Goal: Task Accomplishment & Management: Manage account settings

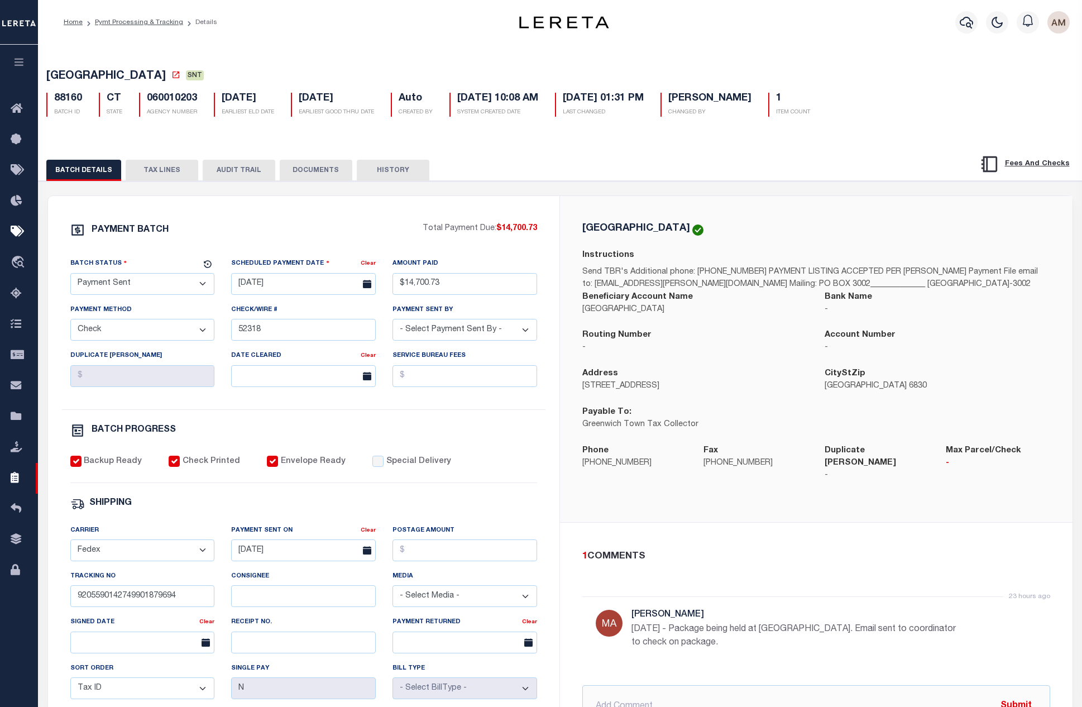
select select "SNT"
select select "CHK"
select select "[PERSON_NAME]"
select select "FDX"
click at [289, 179] on button "DOCUMENTS" at bounding box center [316, 170] width 73 height 21
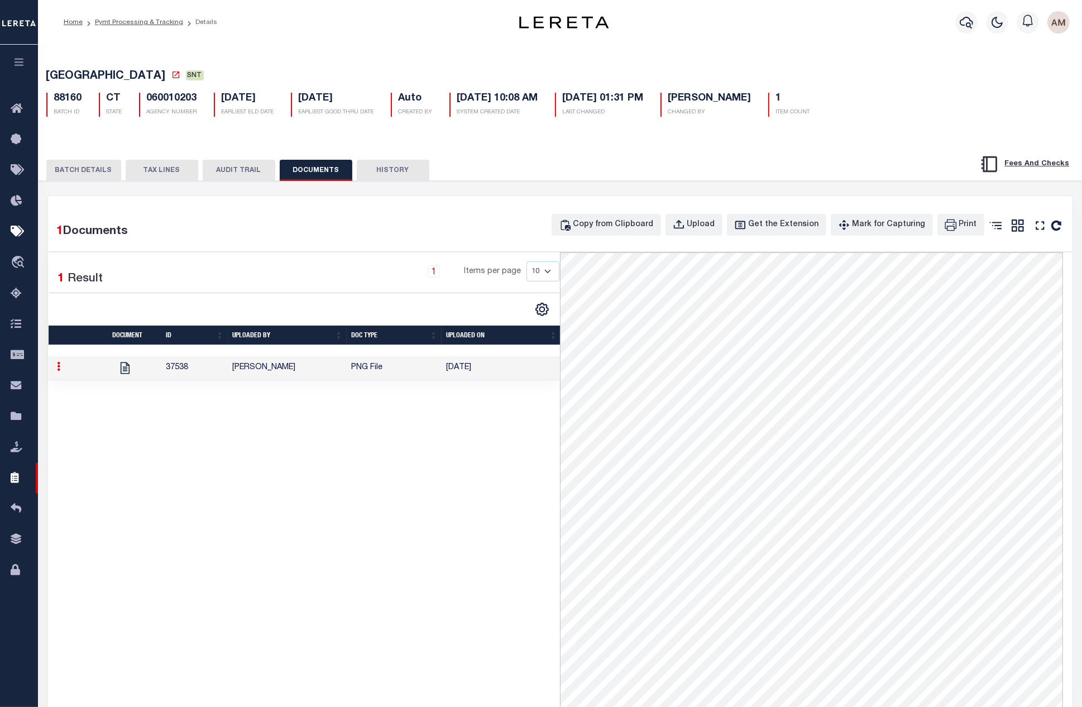
click at [93, 160] on div "BATCH DETAILS TAX LINES AUDIT TRAIL DOCUMENTS HISTORY" at bounding box center [560, 166] width 1071 height 28
click at [99, 163] on button "BATCH DETAILS" at bounding box center [83, 170] width 75 height 21
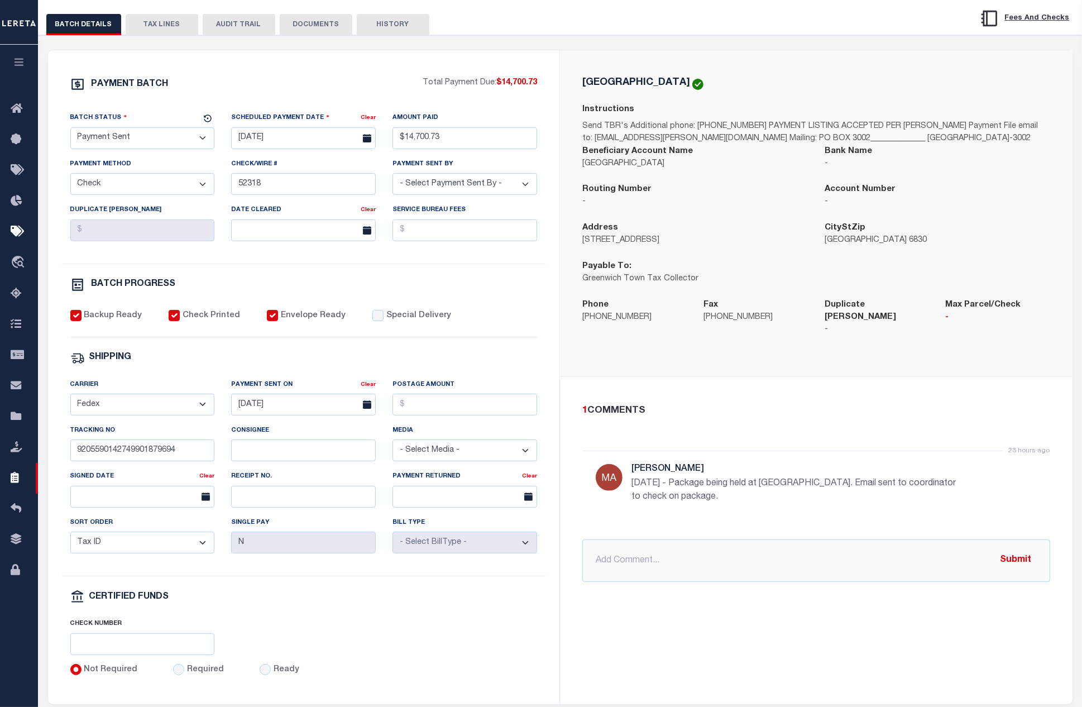
scroll to position [167, 0]
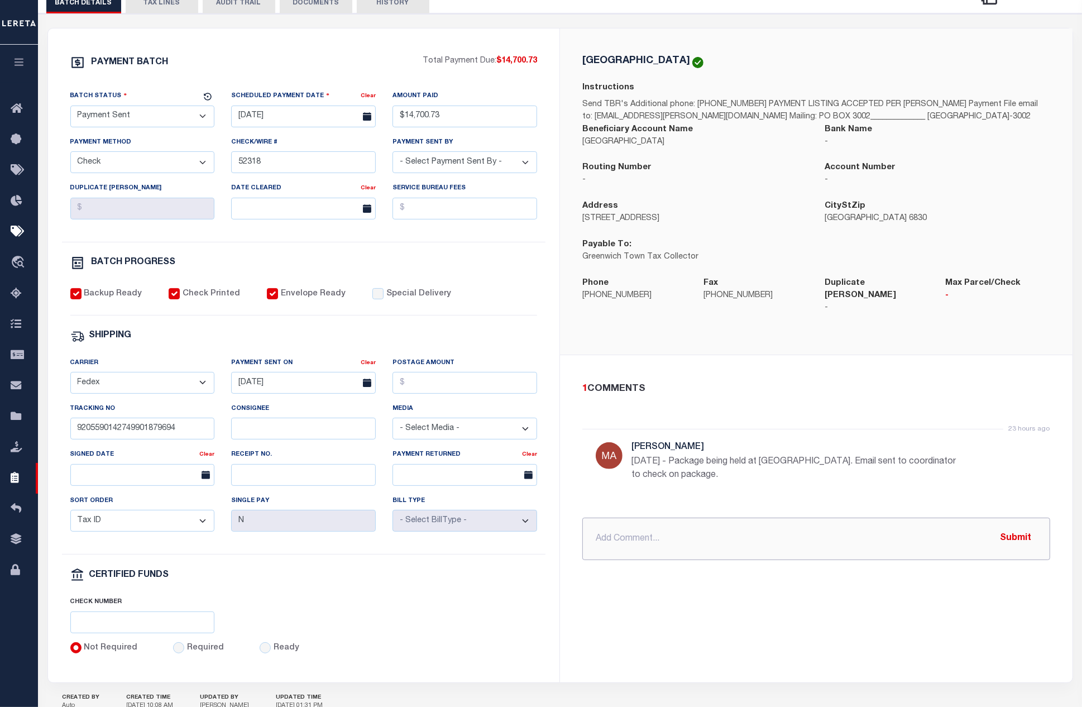
click at [649, 545] on input "text" at bounding box center [816, 538] width 468 height 42
type input "8/14/25 - Stop payment request for check # 52318 SUBMITTED FOR APPROVAL."
click at [1018, 533] on button "Submit" at bounding box center [1016, 538] width 46 height 23
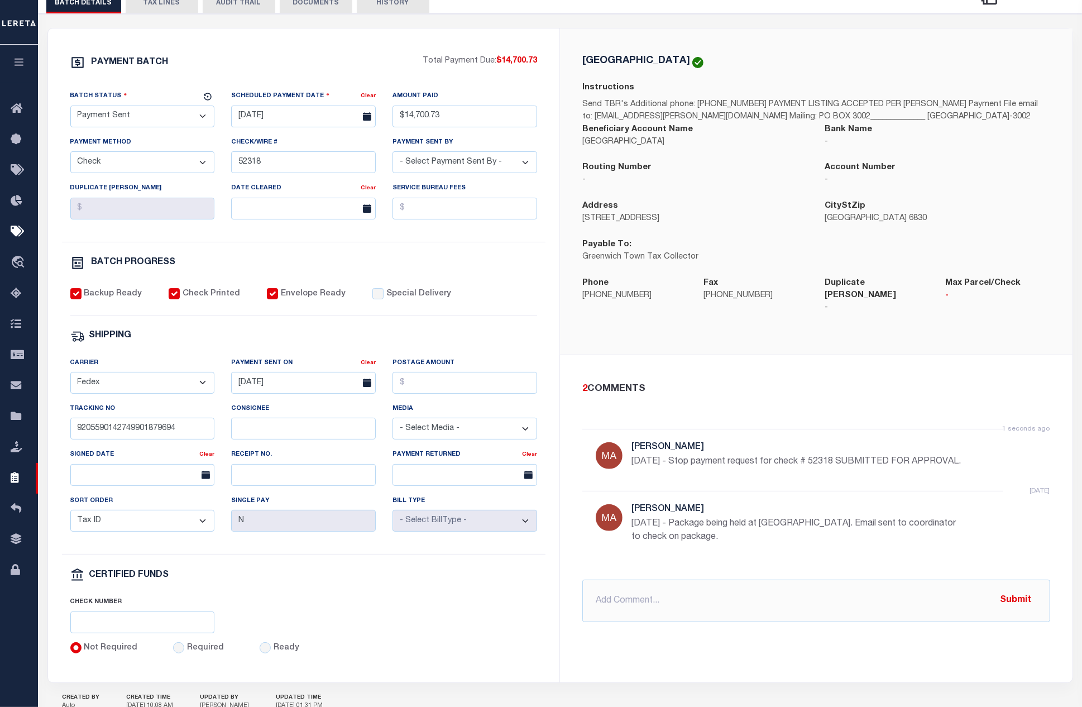
click at [186, 113] on select "- Select Status - Scheduled for Payment Ready For Payment Payment Sent Cleared …" at bounding box center [142, 116] width 145 height 22
select select "SFP"
click at [70, 108] on select "- Select Status - Scheduled for Payment Ready For Payment Payment Sent Cleared …" at bounding box center [142, 116] width 145 height 22
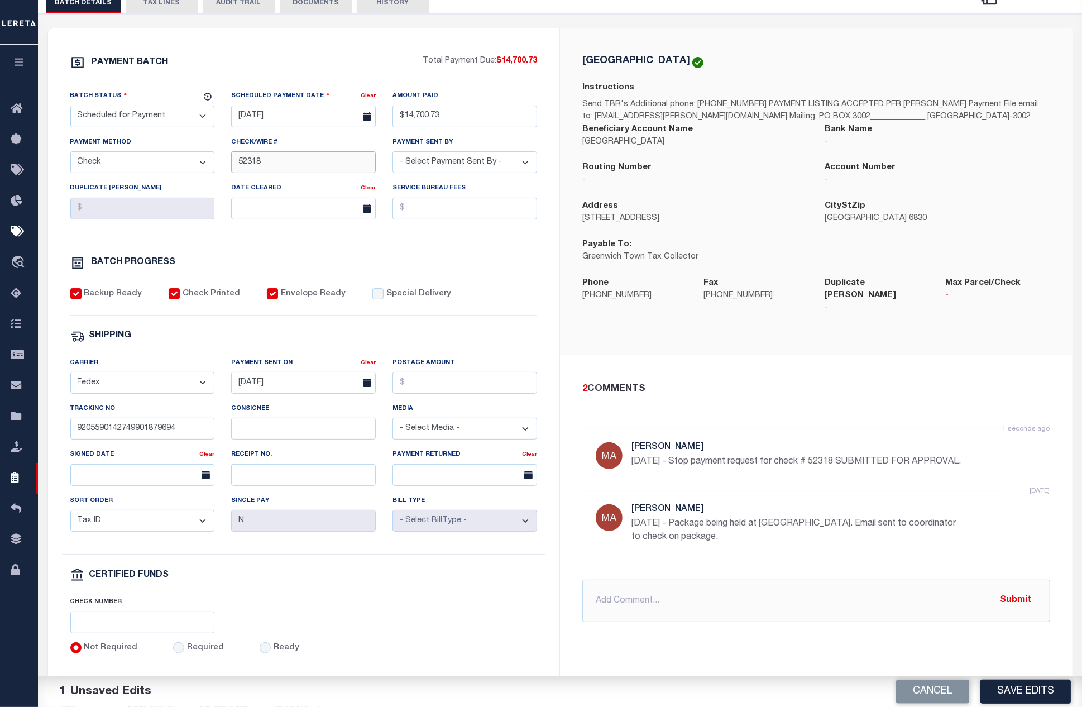
click at [339, 171] on input "52318" at bounding box center [303, 162] width 145 height 22
click at [651, 580] on input "text" at bounding box center [816, 600] width 468 height 42
click at [191, 430] on input "9205590142749901879694" at bounding box center [142, 429] width 145 height 22
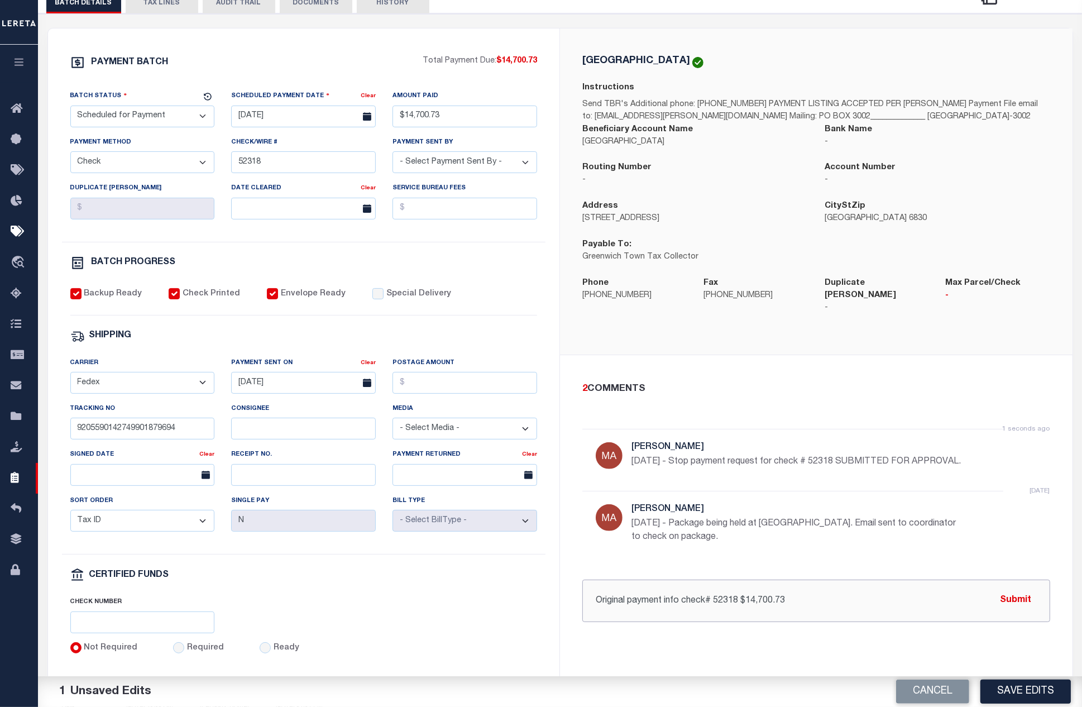
click at [881, 596] on input "Original payment info check# 52318 $14,700.73" at bounding box center [816, 600] width 468 height 42
paste input "9205590142749901879694"
click at [823, 596] on input "Original payment info check# 52318 $14,700.73 sent 7/31/25 USPS tracking 920559…" at bounding box center [816, 600] width 468 height 42
type input "Original payment info check# 52318 $14,700.73 sent 7/31/25 USPS tracking 920559…"
click at [1028, 589] on button "Submit" at bounding box center [1016, 600] width 46 height 23
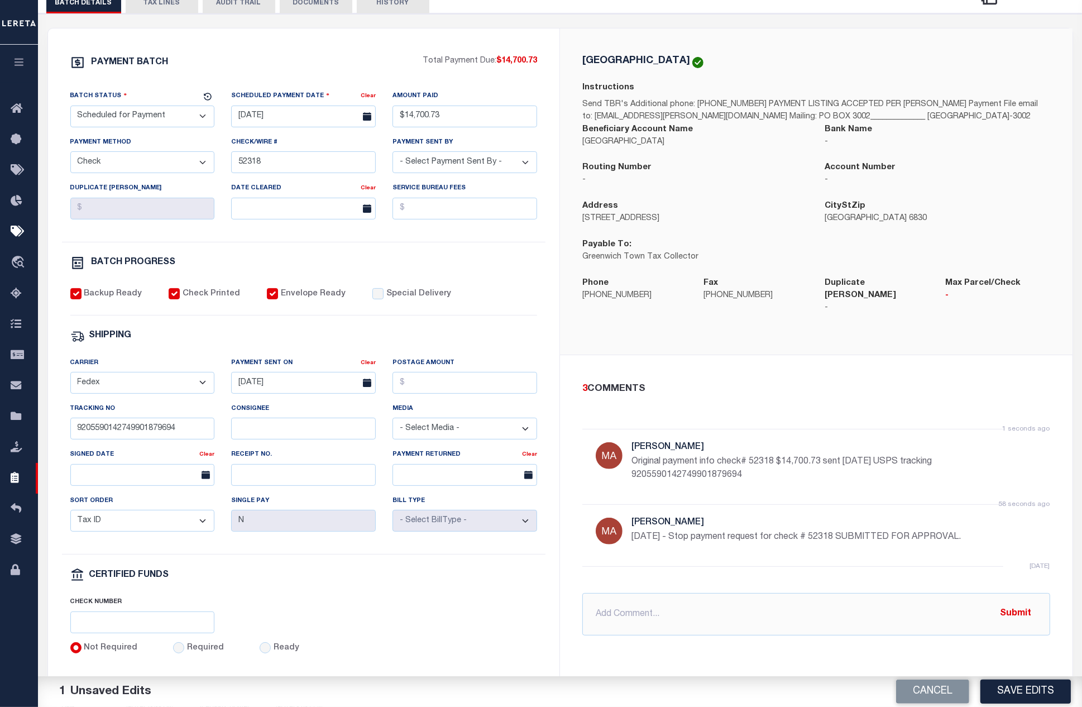
click at [170, 127] on select "- Select Status - Scheduled for Payment Ready For Payment Payment Sent Cleared …" at bounding box center [142, 116] width 145 height 22
select select "SNT"
click at [70, 108] on select "- Select Status - Scheduled for Payment Ready For Payment Payment Sent Cleared …" at bounding box center [142, 116] width 145 height 22
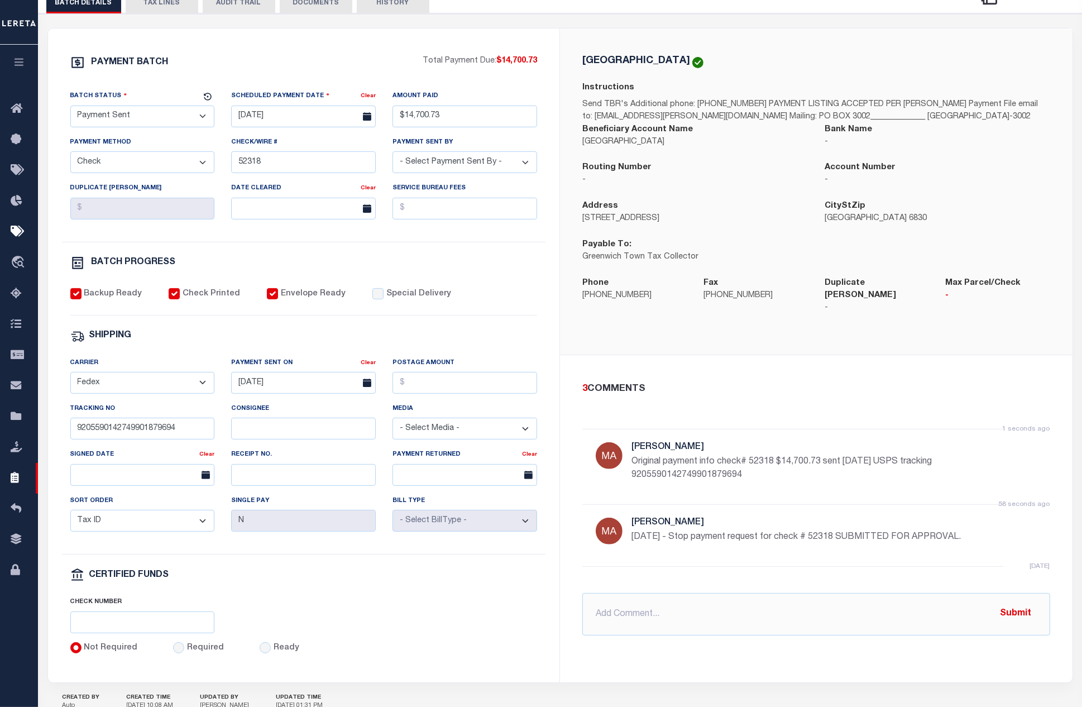
click at [352, 253] on div "PAYMENT BATCH Total Payment Due: $14,700.73 Batch Status - Select Status -" at bounding box center [303, 354] width 485 height 599
click at [300, 166] on input "52318" at bounding box center [303, 162] width 145 height 22
type input "Need P&I and new check"
click at [416, 254] on div "PAYMENT BATCH Total Payment Due: $14,700.73 Batch Status - Select Status -" at bounding box center [303, 354] width 485 height 599
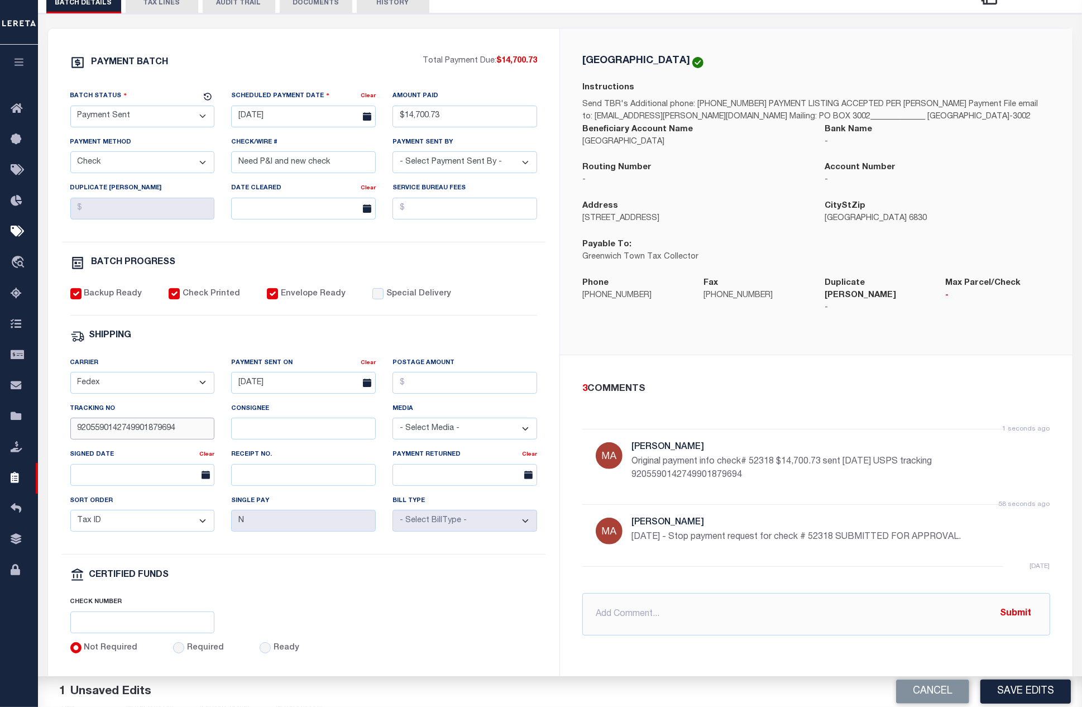
click at [194, 429] on input "9205590142749901879694" at bounding box center [142, 429] width 145 height 22
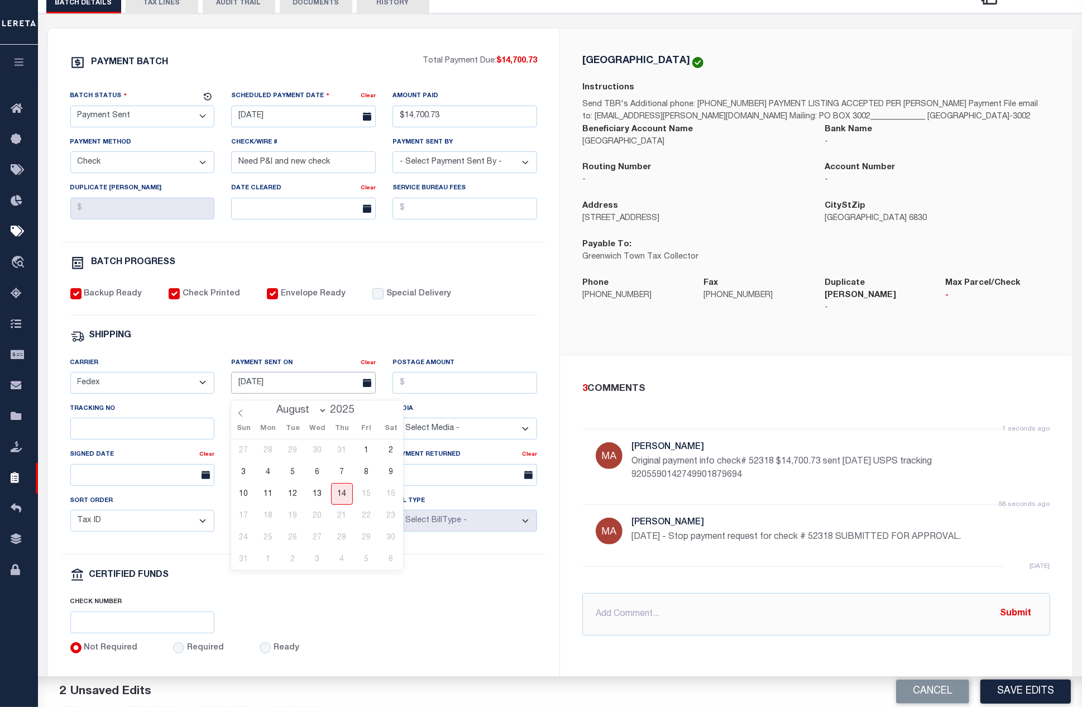
click at [318, 388] on input "[DATE]" at bounding box center [303, 383] width 145 height 22
click at [170, 381] on select "- Select Carrier - E-mail Fax Fedex FTP Other UPS USPS" at bounding box center [142, 383] width 145 height 22
click at [170, 382] on select "- Select Carrier - E-mail Fax Fedex FTP Other UPS USPS" at bounding box center [142, 383] width 145 height 22
drag, startPoint x: 290, startPoint y: 300, endPoint x: 213, endPoint y: 298, distance: 77.1
click at [289, 300] on label "Envelope Ready" at bounding box center [313, 294] width 65 height 12
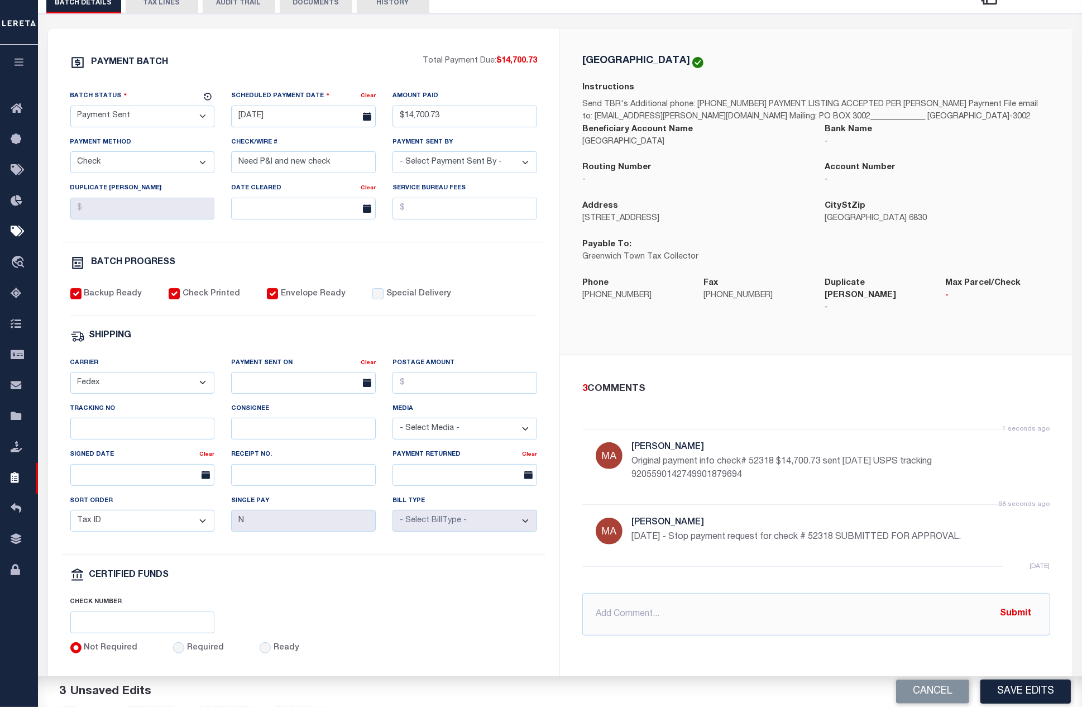
click at [278, 299] on input "Envelope Ready" at bounding box center [272, 293] width 11 height 11
checkbox input "false"
click at [198, 300] on label "Check Printed" at bounding box center [211, 294] width 57 height 12
click at [180, 299] on input "Check Printed" at bounding box center [174, 293] width 11 height 11
checkbox input "false"
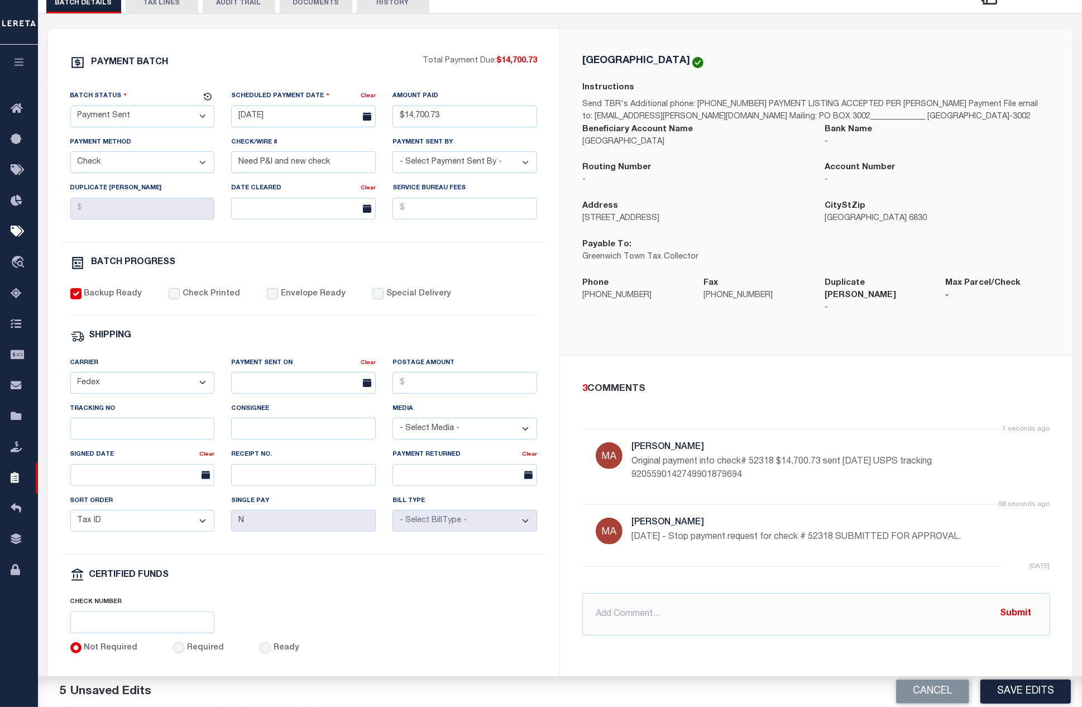
click at [102, 298] on label "Backup Ready" at bounding box center [113, 294] width 58 height 12
click at [81, 298] on input "Backup Ready" at bounding box center [75, 293] width 11 height 11
checkbox input "false"
click at [179, 122] on select "- Select Status - Scheduled for Payment Ready For Payment Payment Sent Cleared …" at bounding box center [142, 116] width 145 height 22
select select "SFP"
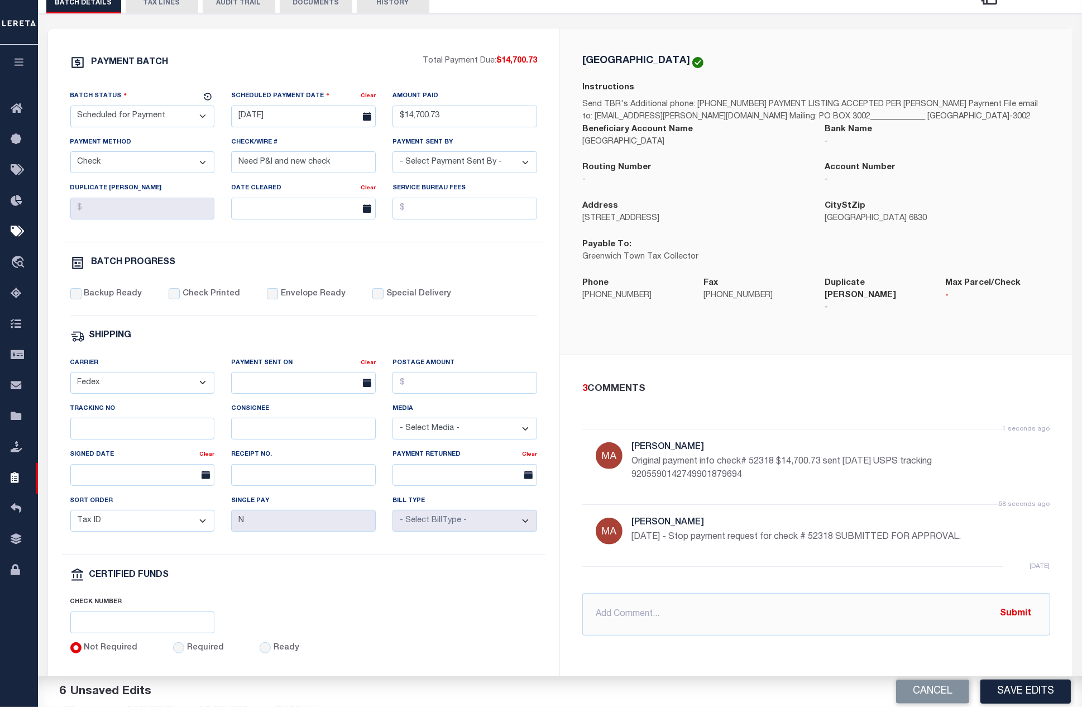
click at [70, 108] on select "- Select Status - Scheduled for Payment Ready For Payment Payment Sent Cleared …" at bounding box center [142, 116] width 145 height 22
click at [292, 123] on input "[DATE]" at bounding box center [303, 116] width 145 height 22
click at [375, 219] on span "15" at bounding box center [367, 225] width 22 height 22
type input "[DATE]"
click at [430, 248] on div "PAYMENT BATCH Total Payment Due: $14,700.73 Batch Status - Select Status -" at bounding box center [303, 354] width 485 height 599
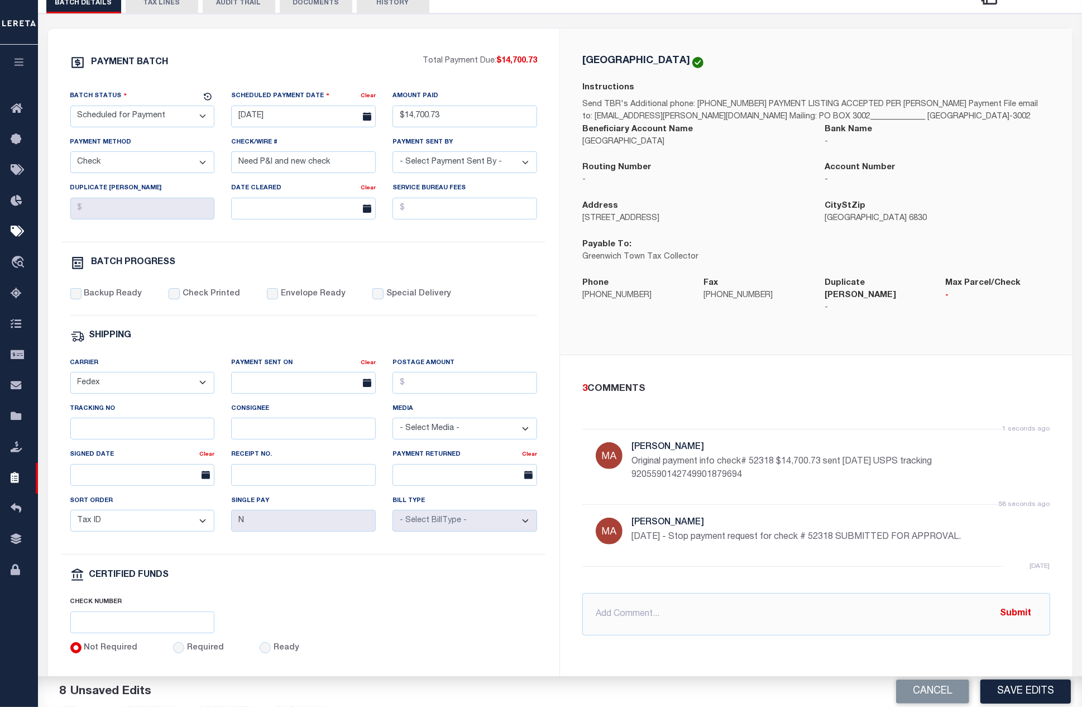
click at [447, 241] on div "Batch Status - Select Status - Scheduled for Payment Ready For Payment Payment …" at bounding box center [304, 166] width 484 height 152
click at [362, 167] on input "Need P&I and new check" at bounding box center [303, 162] width 145 height 22
click at [295, 167] on input "Need P&I and new check Ap" at bounding box center [303, 162] width 145 height 22
drag, startPoint x: 292, startPoint y: 169, endPoint x: 273, endPoint y: 165, distance: 19.3
click at [273, 165] on input "Need P&I and new check Ap" at bounding box center [303, 162] width 145 height 22
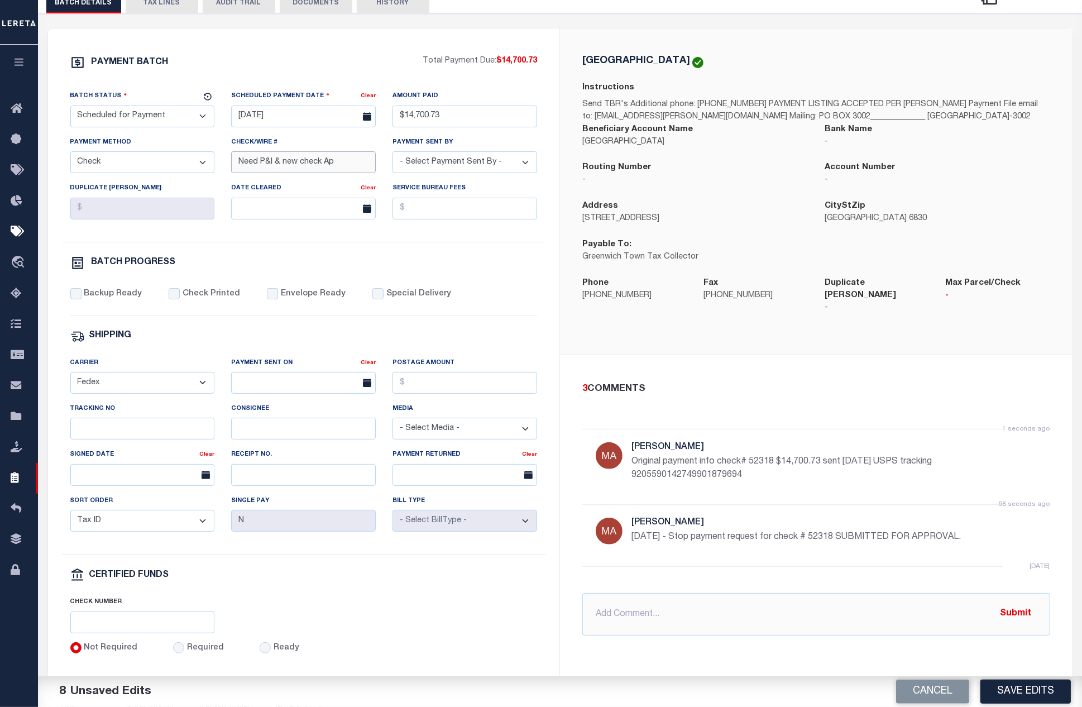
click at [334, 170] on input "Need P&I & new check Ap" at bounding box center [303, 162] width 145 height 22
drag, startPoint x: 447, startPoint y: 230, endPoint x: 438, endPoint y: 228, distance: 9.1
click at [447, 228] on div "Service Bureau Fees" at bounding box center [464, 205] width 161 height 46
drag, startPoint x: 285, startPoint y: 164, endPoint x: 273, endPoint y: 168, distance: 12.5
click at [273, 168] on input "Need P&I & new check Apri" at bounding box center [303, 162] width 145 height 22
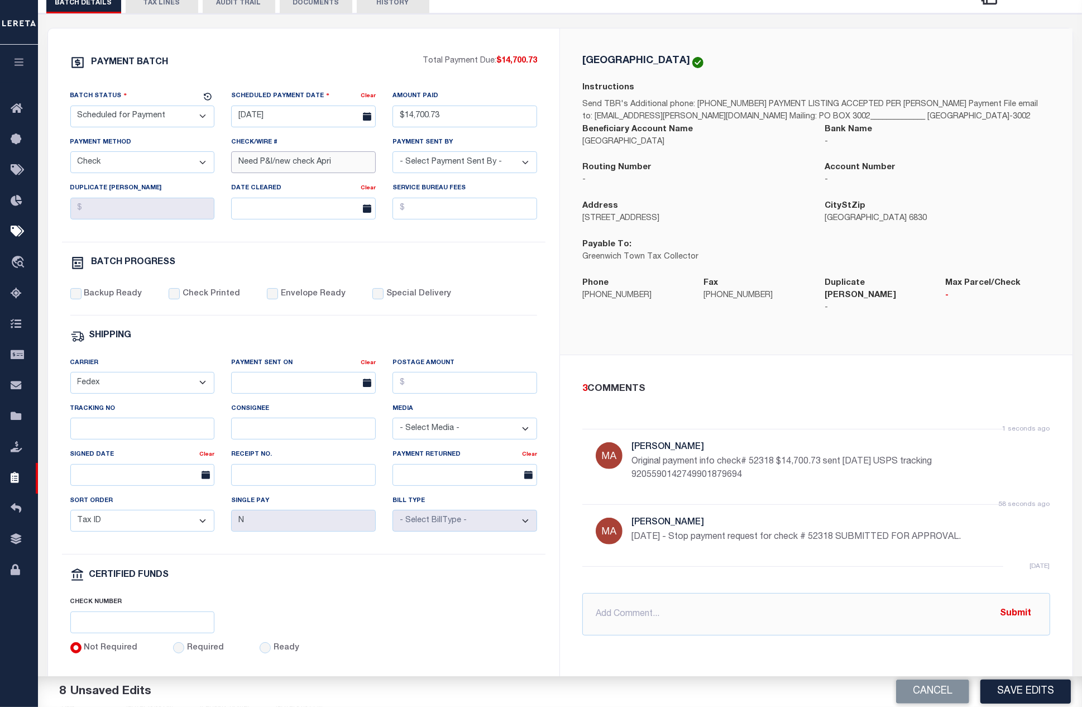
click at [330, 165] on input "Need P&I/new check Apri" at bounding box center [303, 162] width 145 height 22
click at [335, 165] on input "Need P&I/new check Apri" at bounding box center [303, 162] width 145 height 22
type input "Need P&I/new check April"
click at [494, 266] on div "BATCH PROGRESS" at bounding box center [303, 263] width 467 height 15
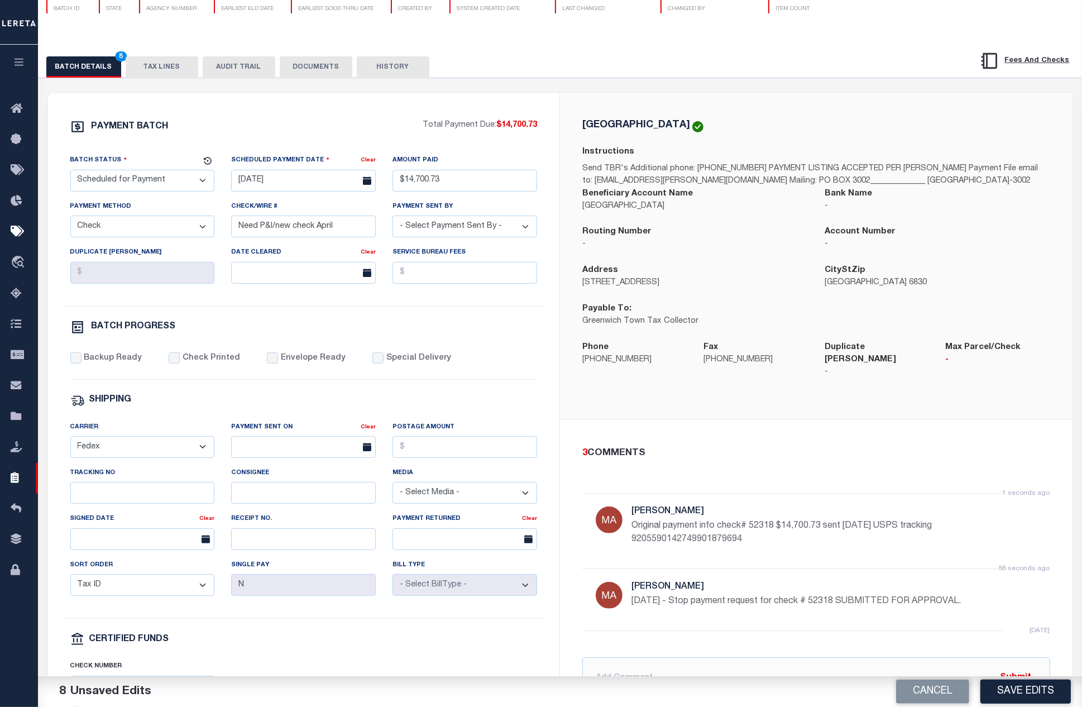
scroll to position [0, 0]
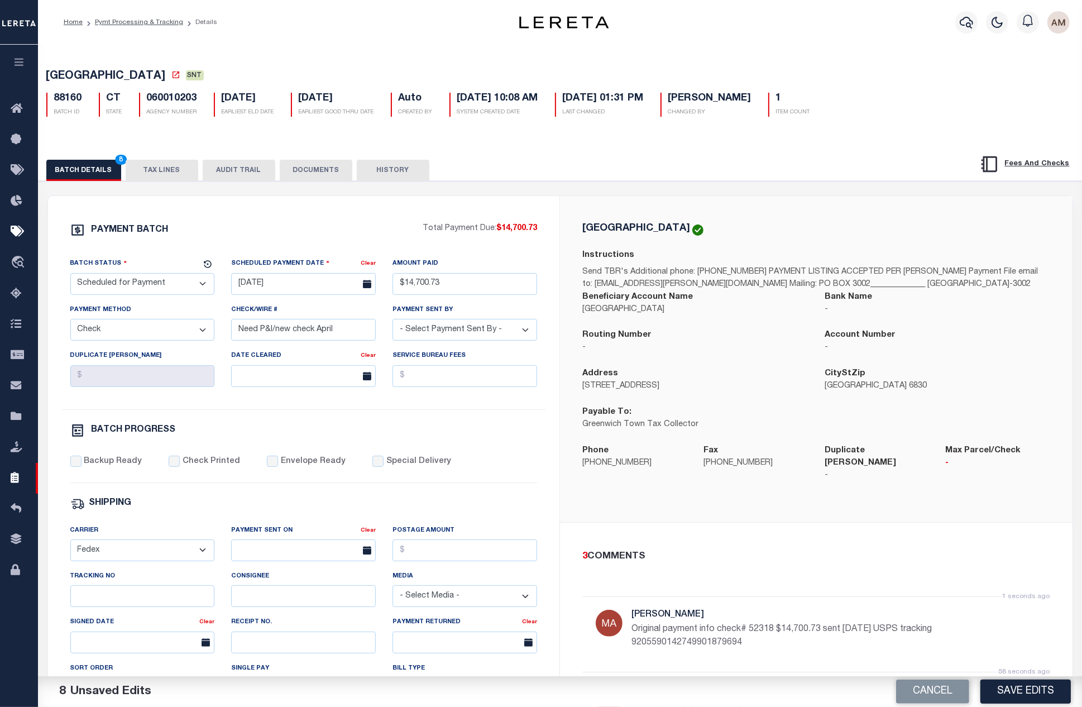
click at [182, 168] on button "TAX LINES" at bounding box center [162, 170] width 73 height 21
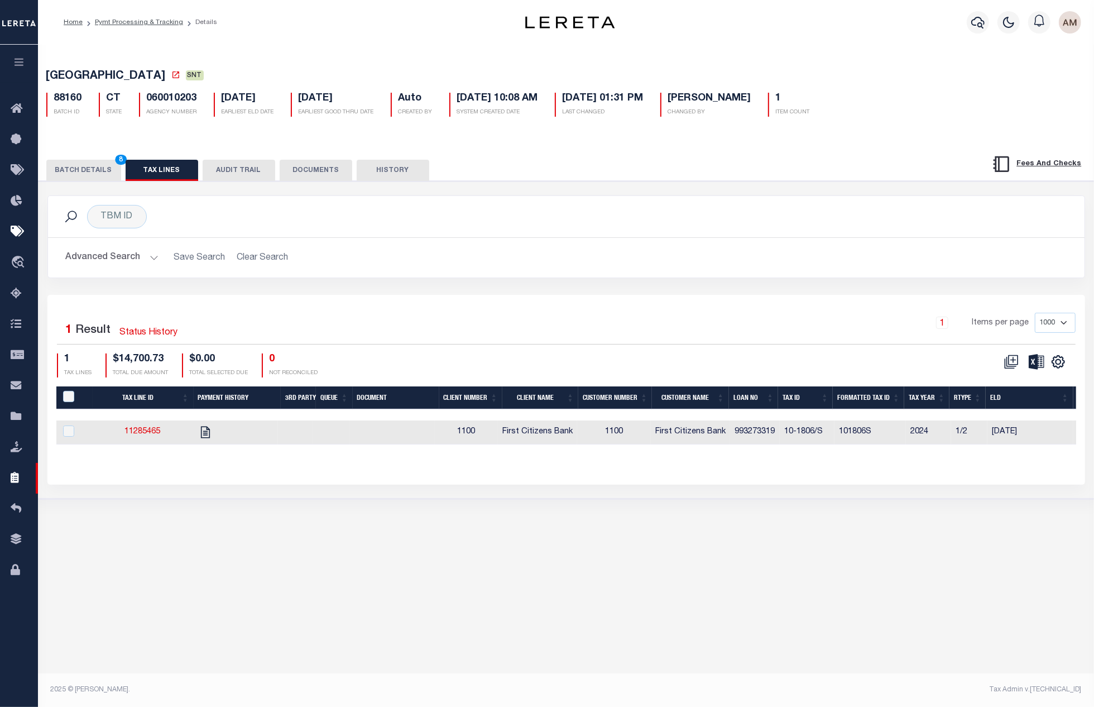
click at [89, 172] on button "BATCH DETAILS 8" at bounding box center [83, 170] width 75 height 21
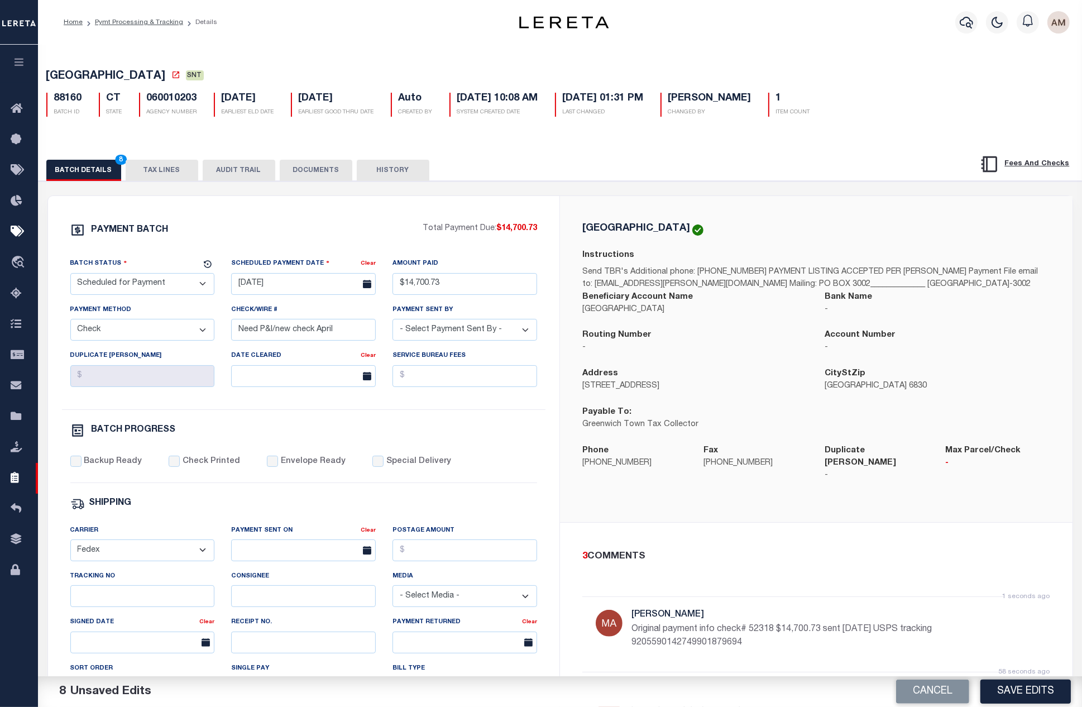
click at [174, 176] on button "TAX LINES" at bounding box center [162, 170] width 73 height 21
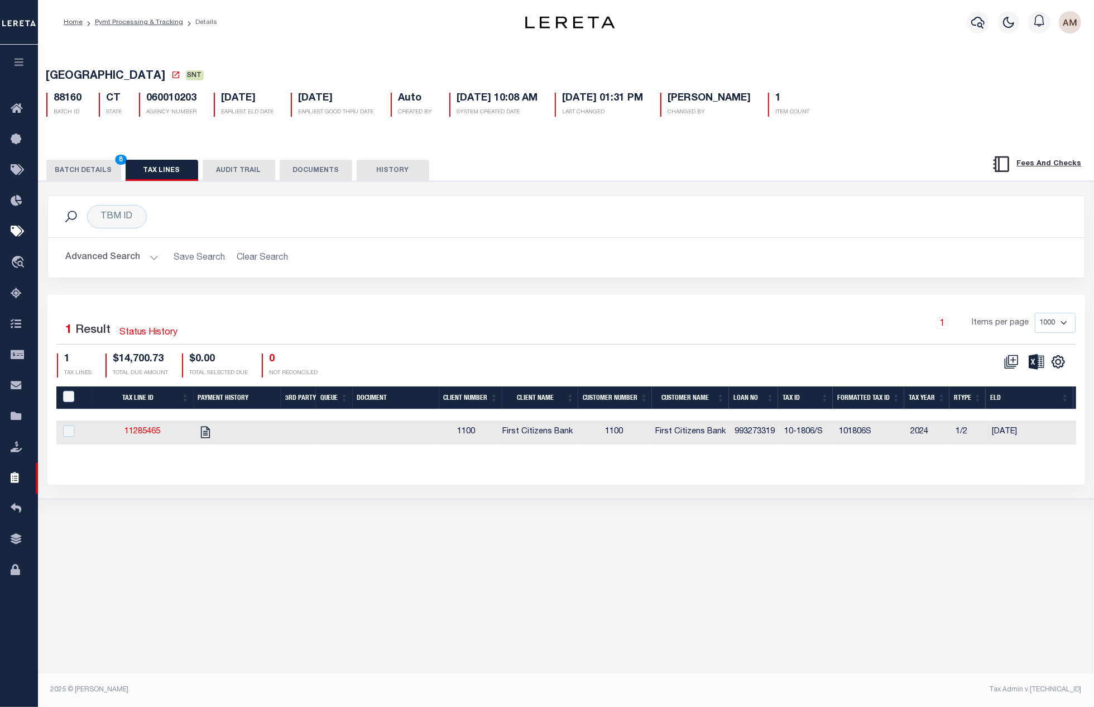
click at [587, 427] on td "1100" at bounding box center [614, 432] width 74 height 24
checkbox input "true"
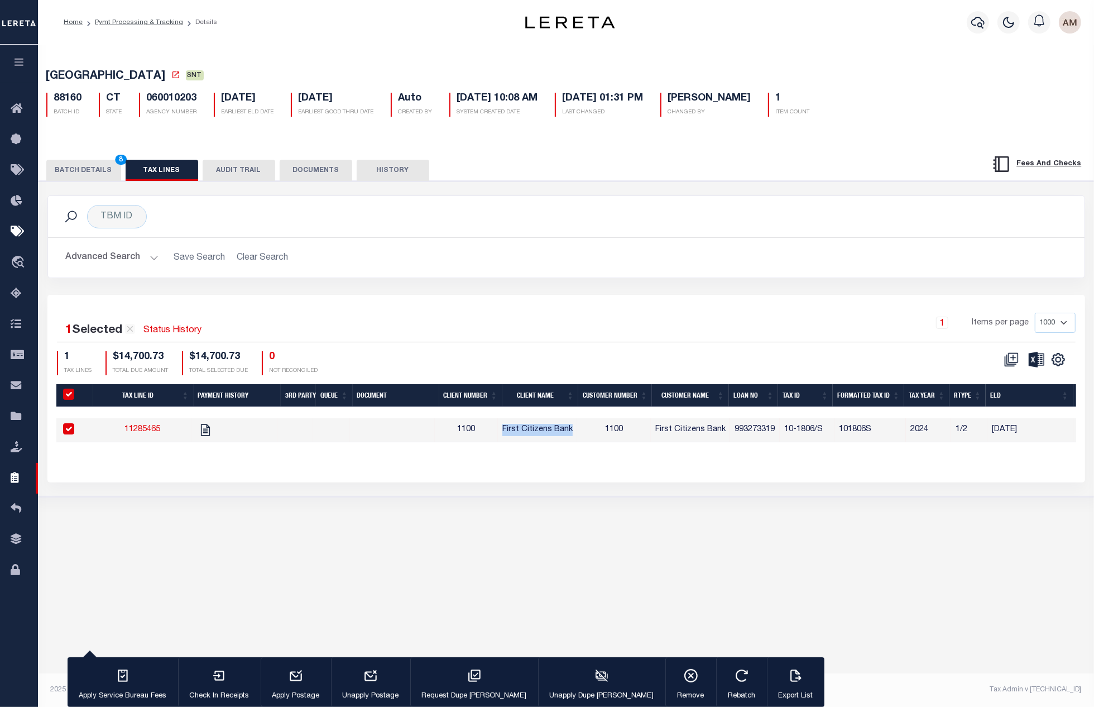
drag, startPoint x: 581, startPoint y: 433, endPoint x: 512, endPoint y: 431, distance: 69.2
click at [512, 431] on td "First Citizens Bank" at bounding box center [537, 430] width 79 height 24
checkbox input "false"
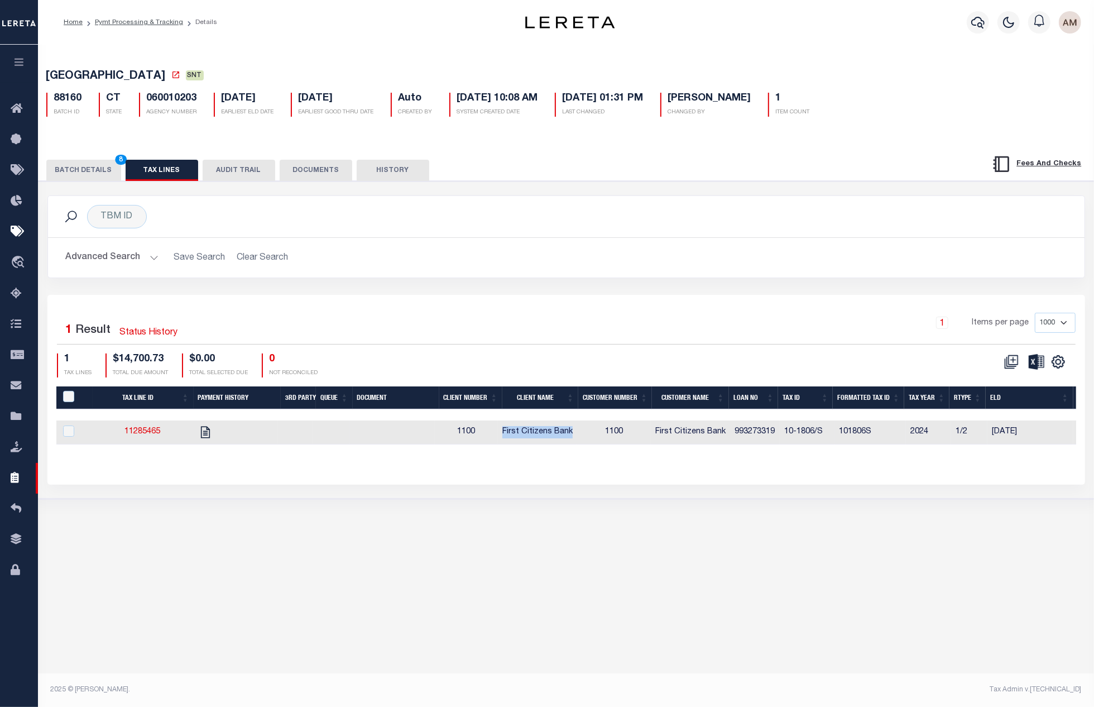
copy span "First Citizens Bank"
click at [606, 657] on div "Batch Status Search Advanced Search Save Search Clear Search PayeeSearchTable_d…" at bounding box center [566, 363] width 1056 height 636
click at [117, 181] on button "BATCH DETAILS 8" at bounding box center [83, 170] width 75 height 21
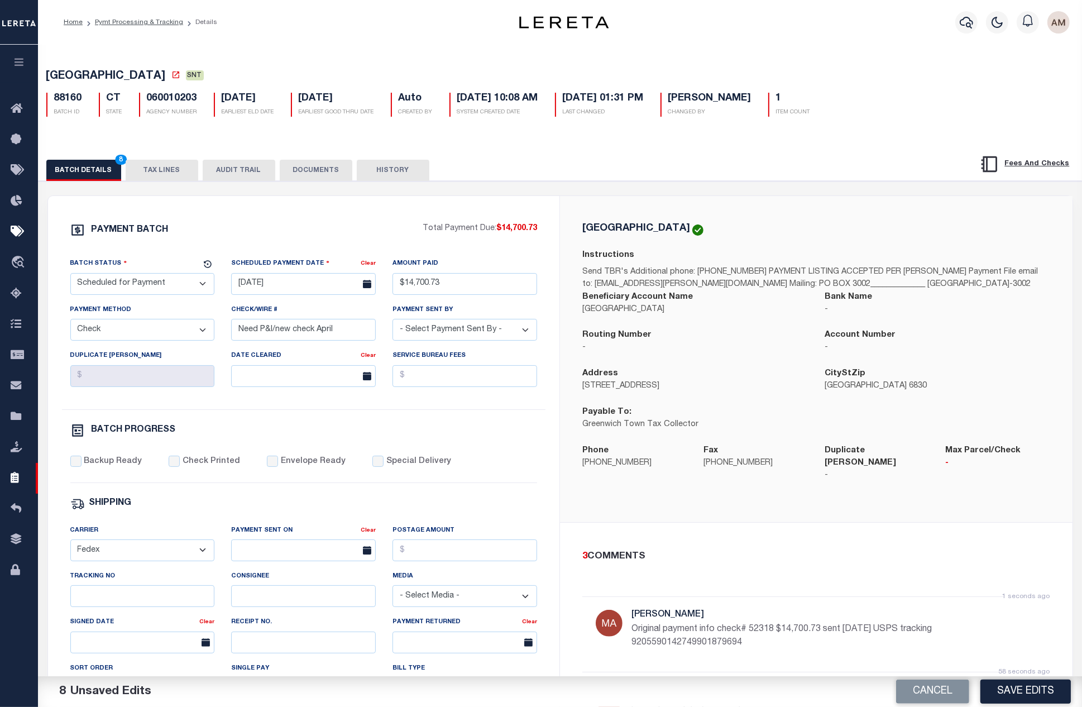
click at [147, 168] on button "TAX LINES" at bounding box center [162, 170] width 73 height 21
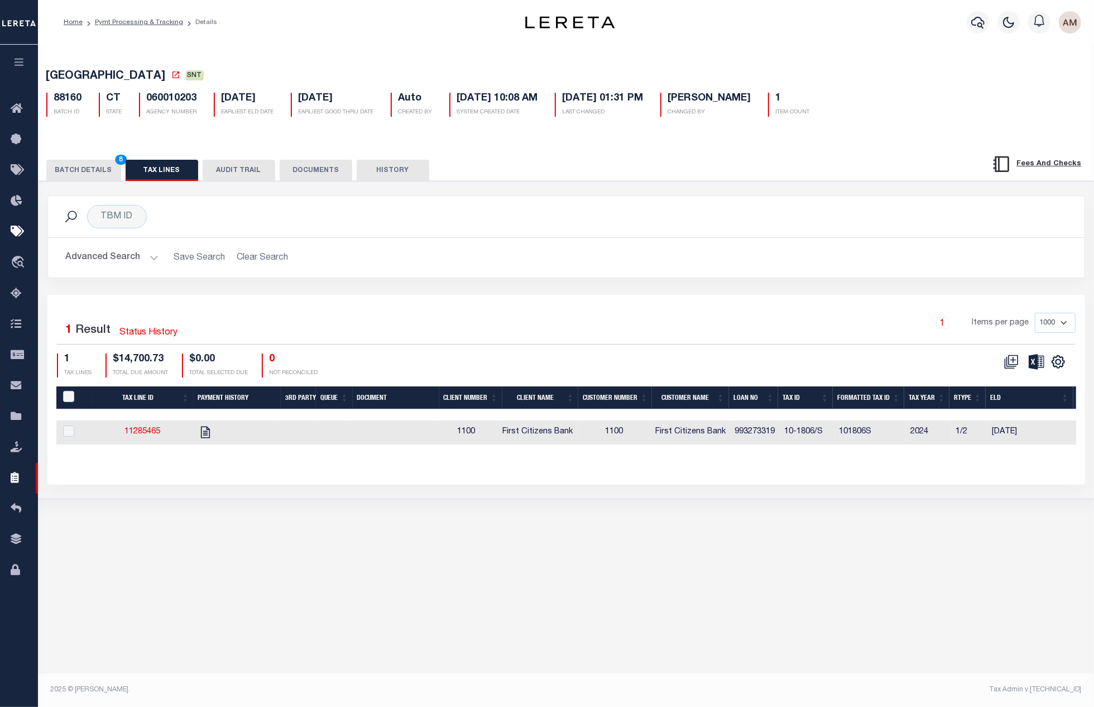
click at [78, 177] on button "BATCH DETAILS 8" at bounding box center [83, 170] width 75 height 21
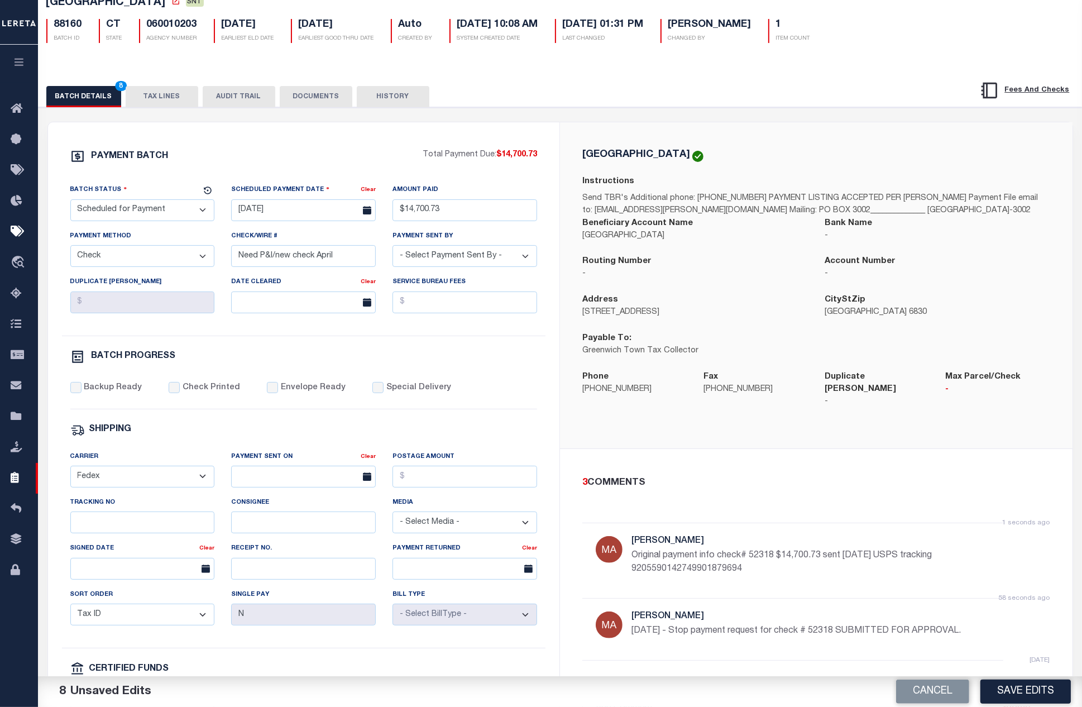
scroll to position [167, 0]
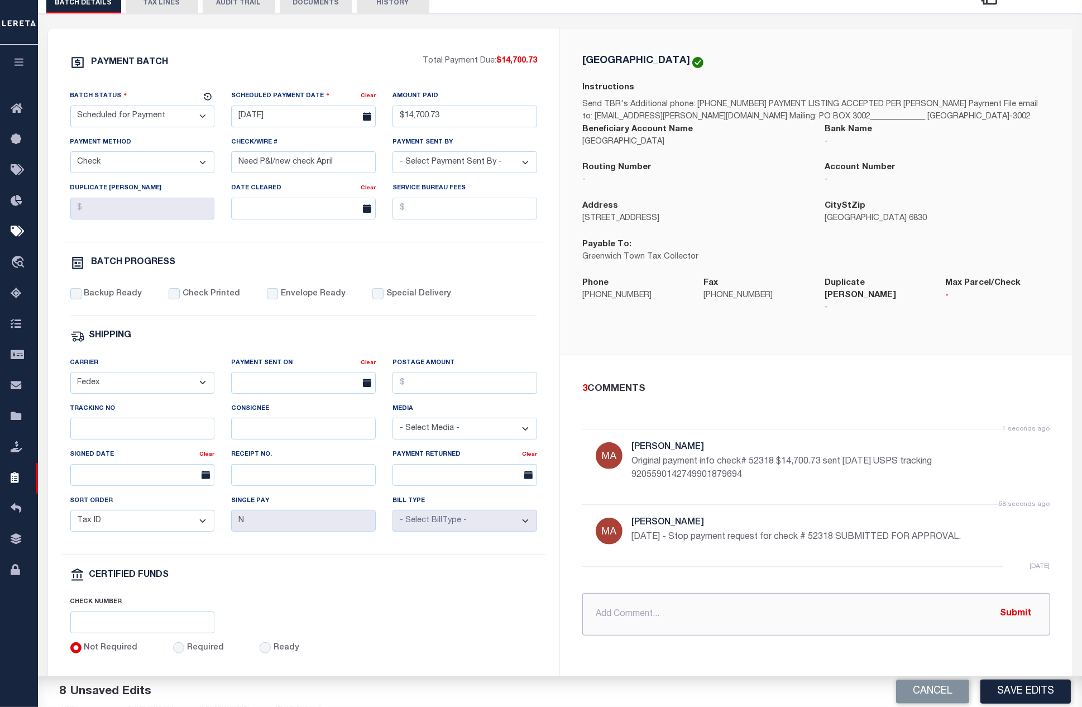
click at [639, 607] on input "text" at bounding box center [816, 614] width 468 height 42
type input "8/14/25 - Requesting P&I iao $441.02 today 8/14/25"
click at [1021, 608] on button "Submit" at bounding box center [1016, 613] width 46 height 23
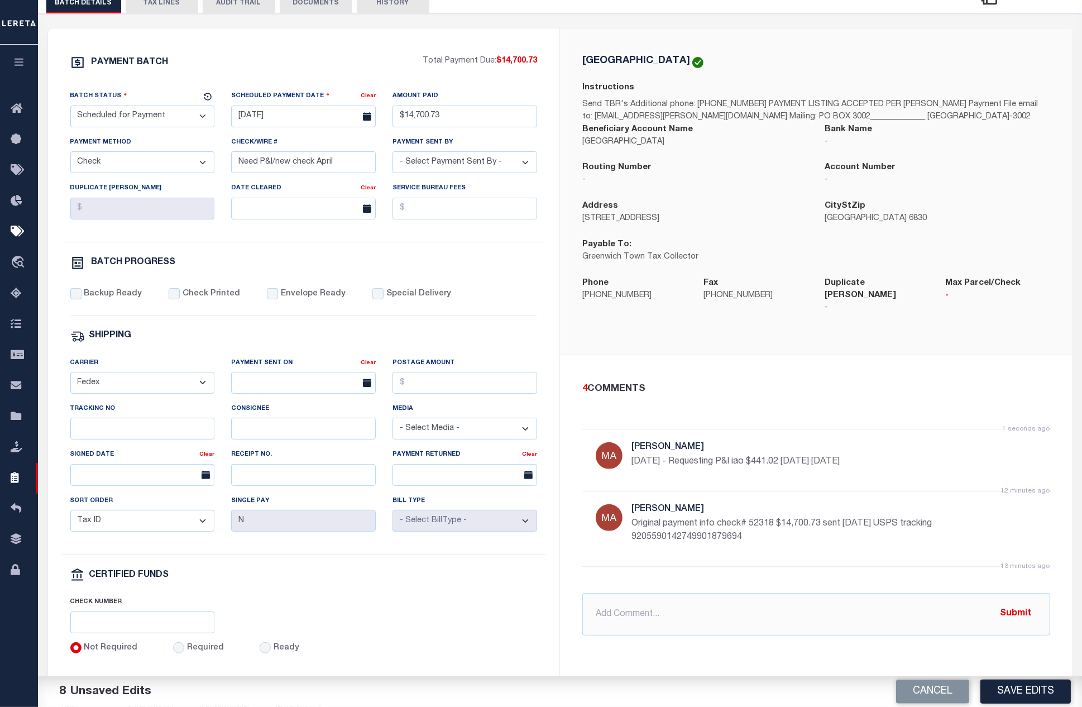
click at [40, 660] on div "PAYMENT BATCH Total Payment Due: $14,700.73 Batch Status" at bounding box center [560, 374] width 1054 height 722
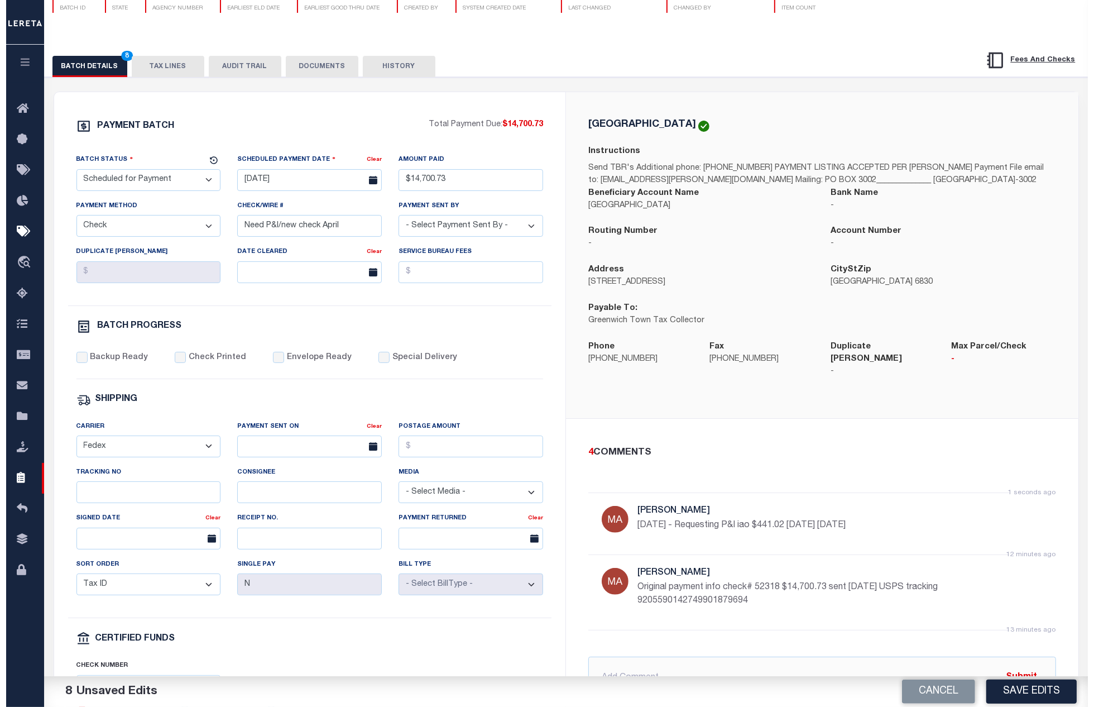
scroll to position [0, 0]
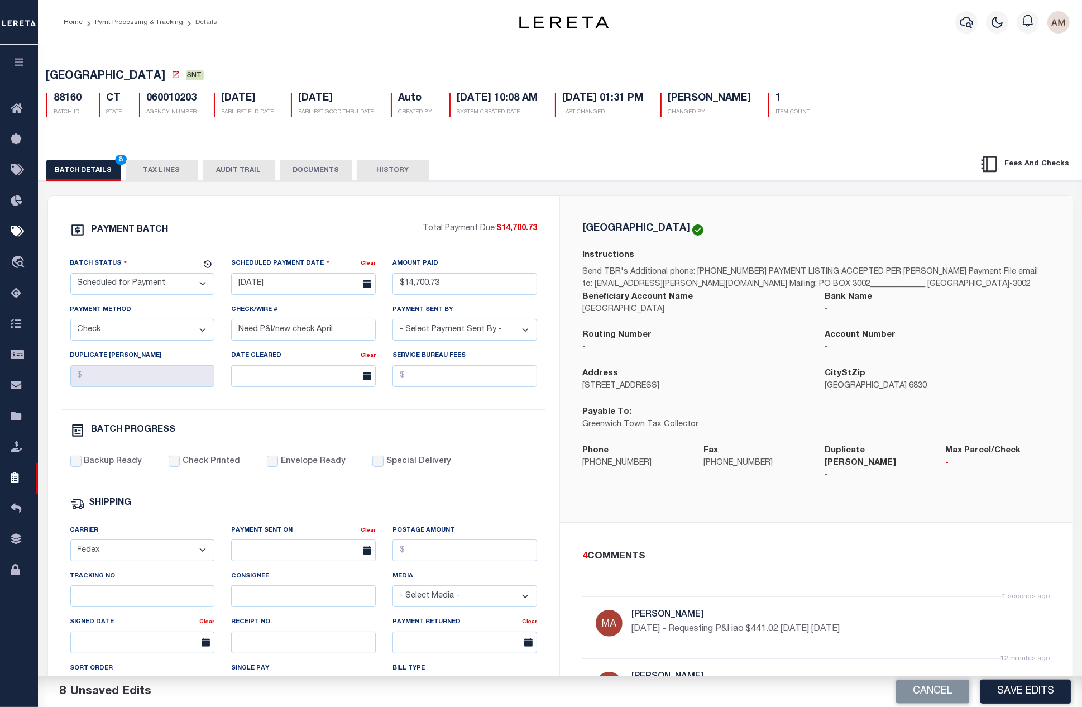
drag, startPoint x: 51, startPoint y: 32, endPoint x: 69, endPoint y: 44, distance: 21.4
click at [51, 32] on div "Home Pymt Processing & Tracking Details Profile" at bounding box center [560, 22] width 1044 height 45
drag, startPoint x: 703, startPoint y: 429, endPoint x: 606, endPoint y: 433, distance: 97.2
click at [574, 436] on div "Payable To: Greenwich Town Tax Collector" at bounding box center [695, 425] width 242 height 39
copy p "Greenwich Town Tax Collector"
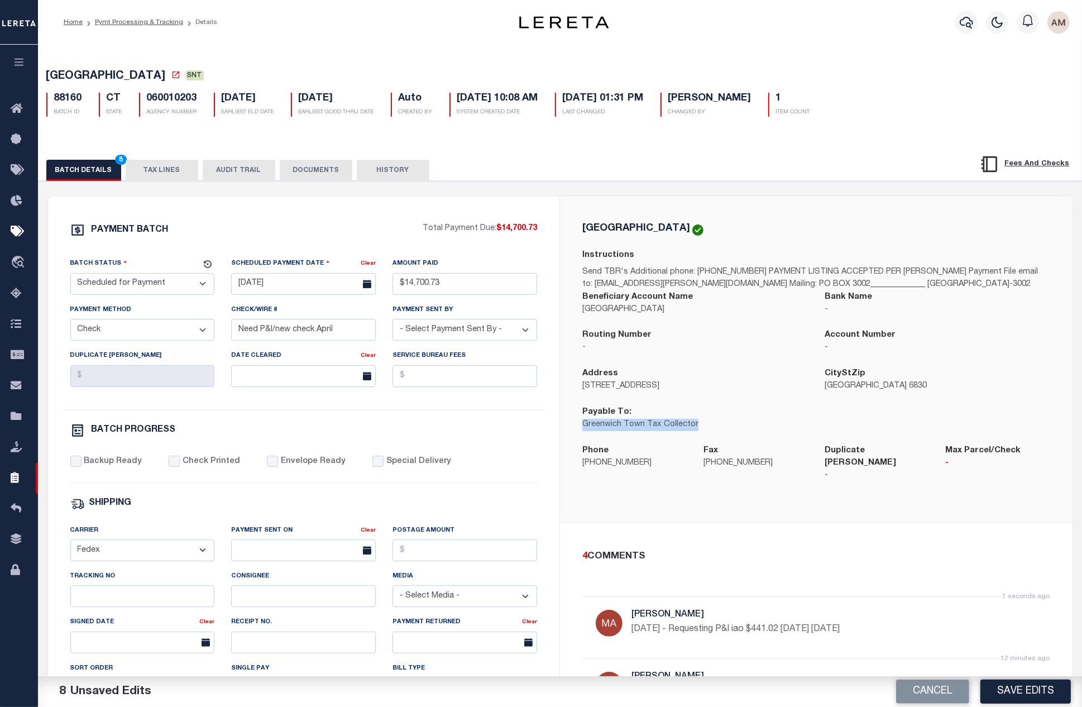
drag, startPoint x: 47, startPoint y: 139, endPoint x: 70, endPoint y: 144, distance: 23.4
click at [47, 139] on div "GREENWICH TOWN SNT 88160 BATCH ID CT STATE 060010203 AGENCY NUMBER Auto 1 8" at bounding box center [560, 472] width 1056 height 861
click at [152, 174] on button "TAX LINES" at bounding box center [162, 170] width 73 height 21
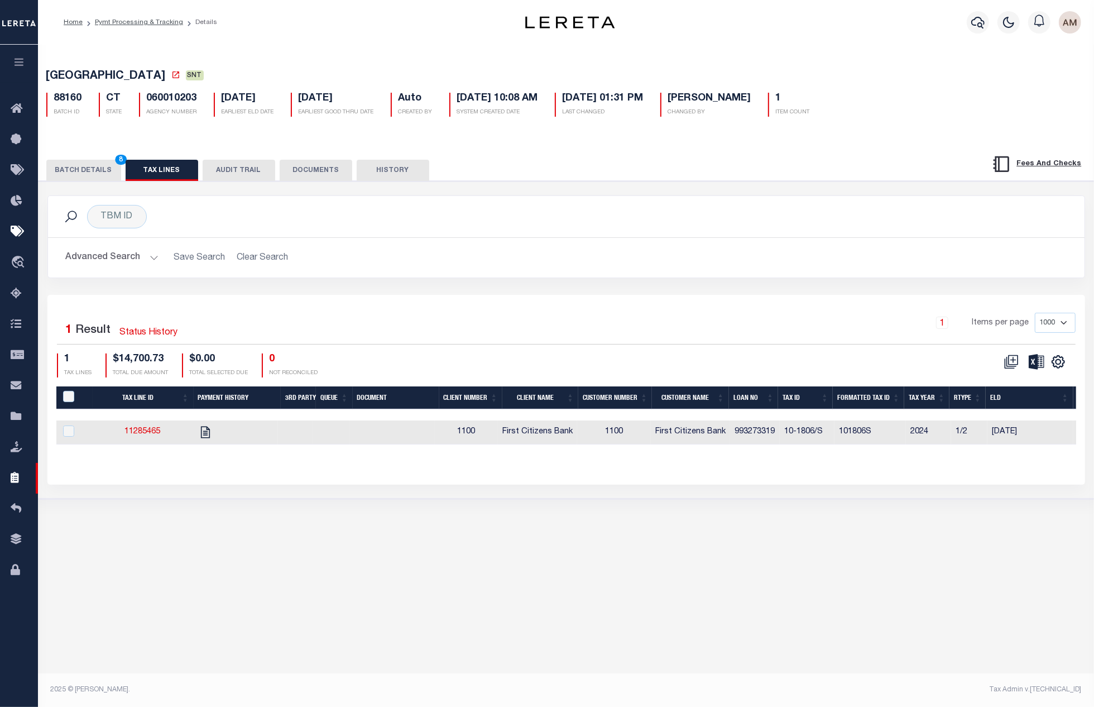
click at [95, 174] on button "BATCH DETAILS 8" at bounding box center [83, 170] width 75 height 21
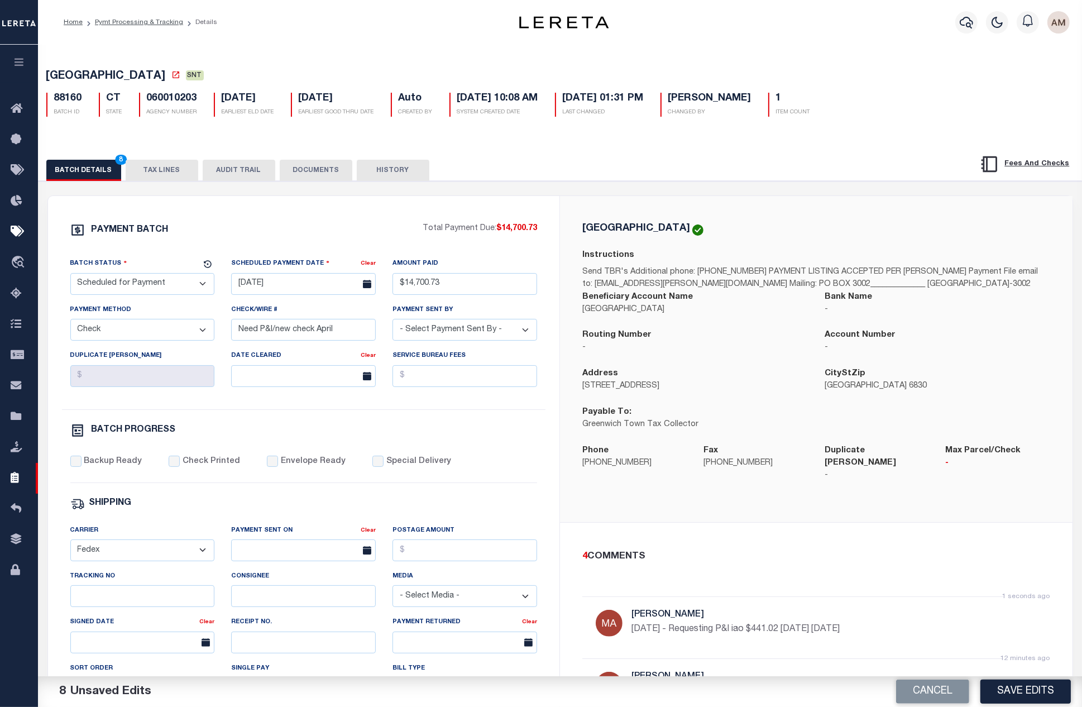
click at [190, 172] on button "TAX LINES" at bounding box center [162, 170] width 73 height 21
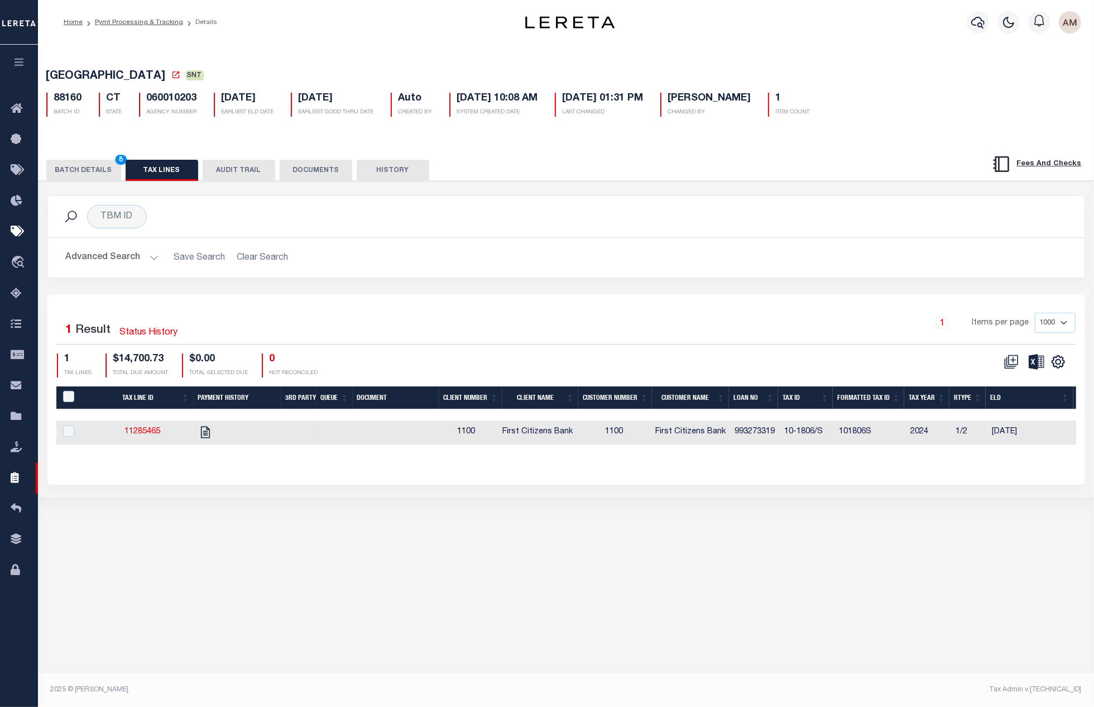
click at [55, 32] on ol "Home Pymt Processing & Tracking Details" at bounding box center [140, 22] width 171 height 23
click at [95, 180] on button "BATCH DETAILS 8" at bounding box center [83, 170] width 75 height 21
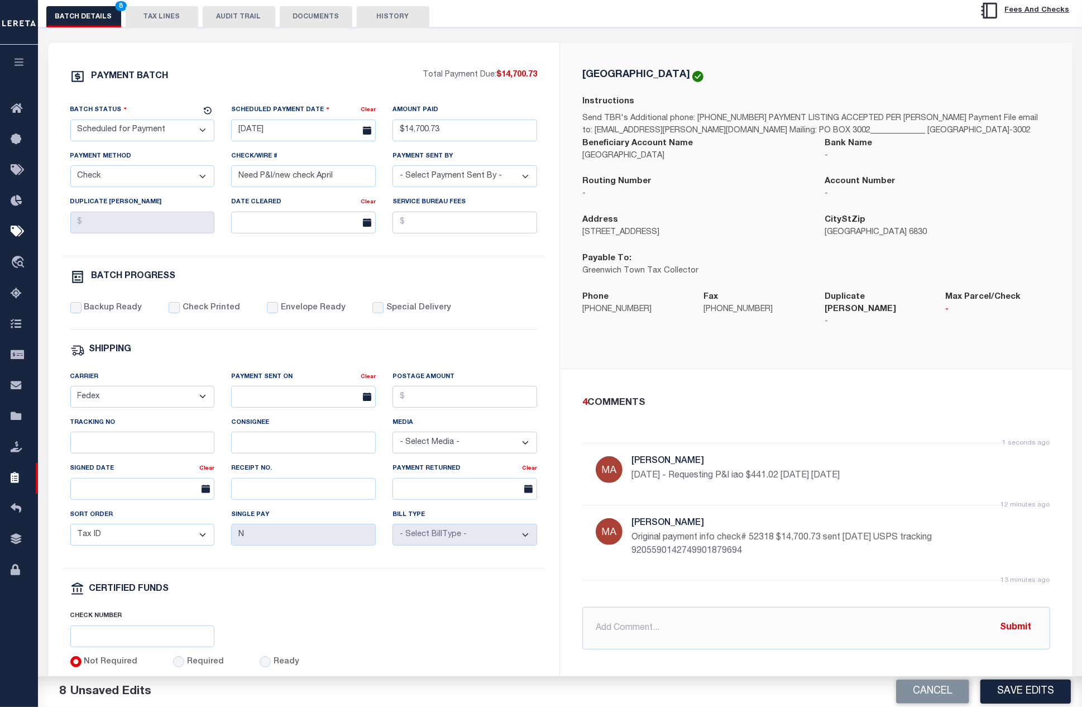
scroll to position [167, 0]
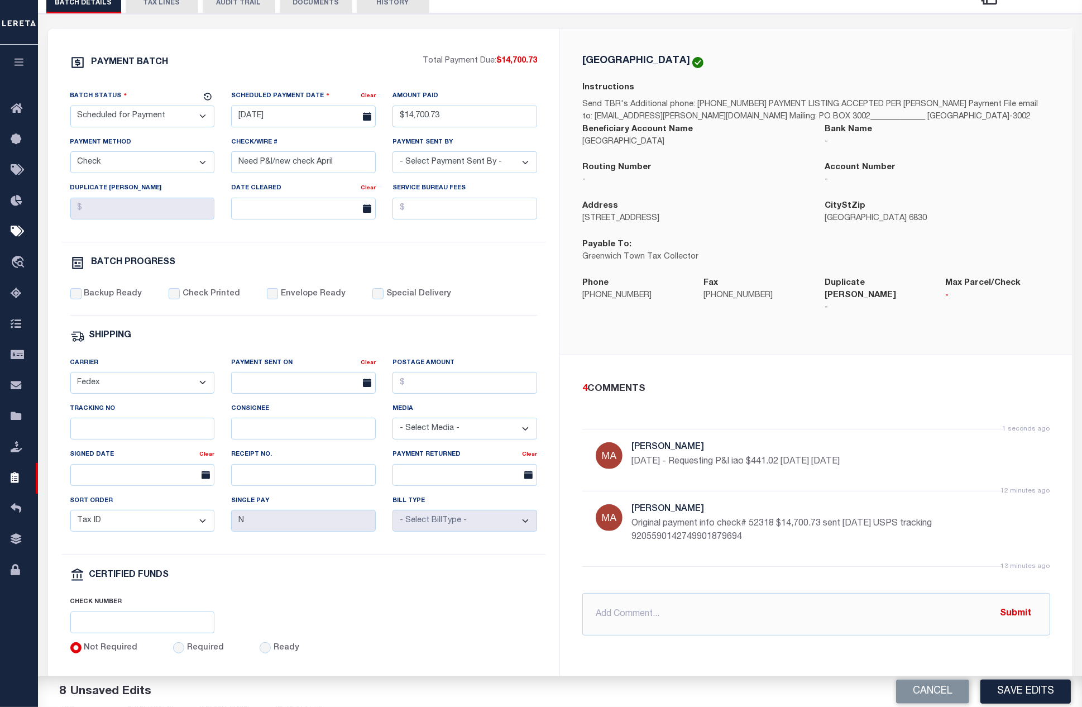
click at [1051, 683] on button "Save Edits" at bounding box center [1025, 691] width 90 height 24
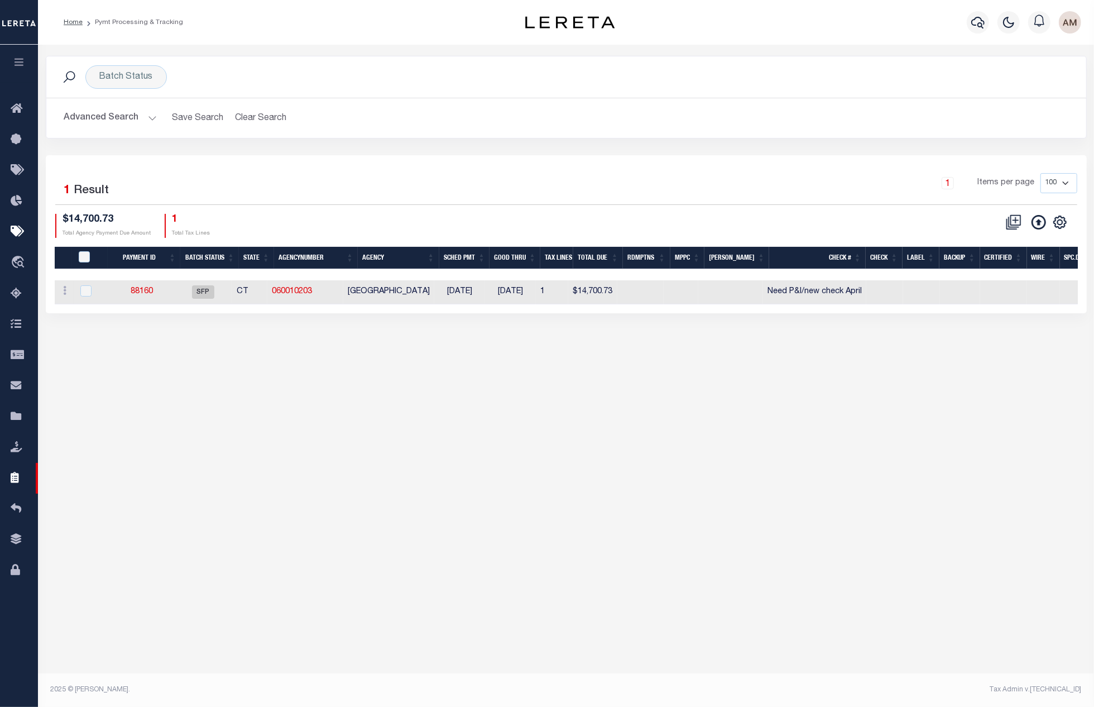
click at [32, 60] on button "button" at bounding box center [19, 64] width 38 height 38
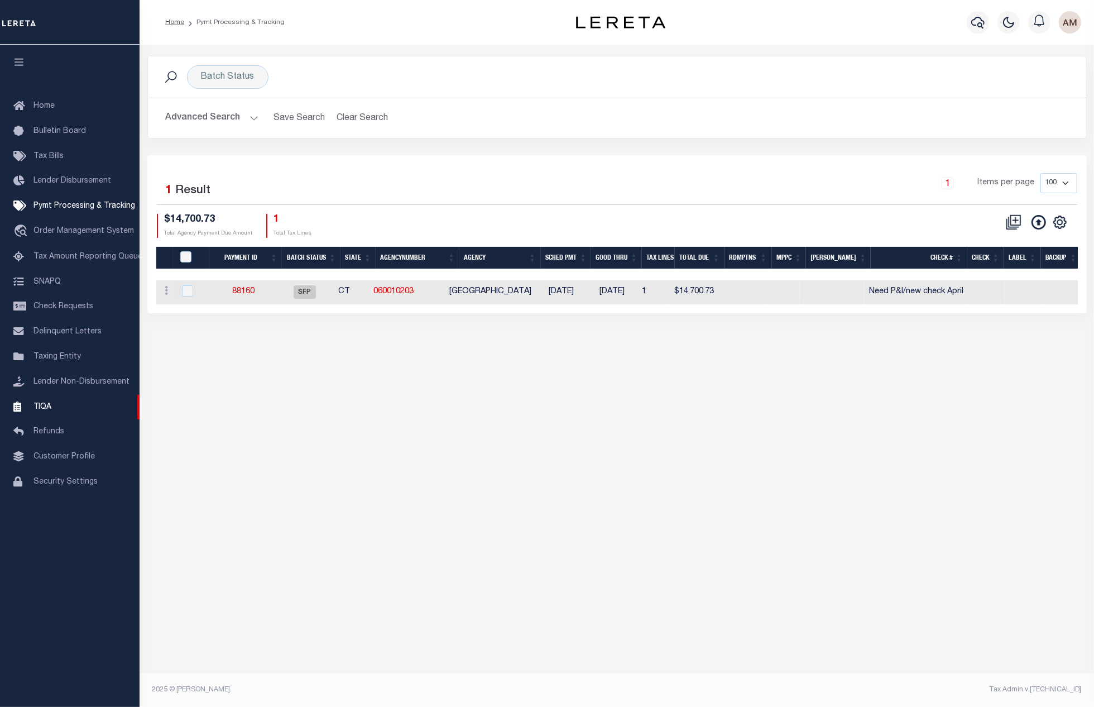
click at [199, 118] on button "Advanced Search" at bounding box center [212, 118] width 93 height 22
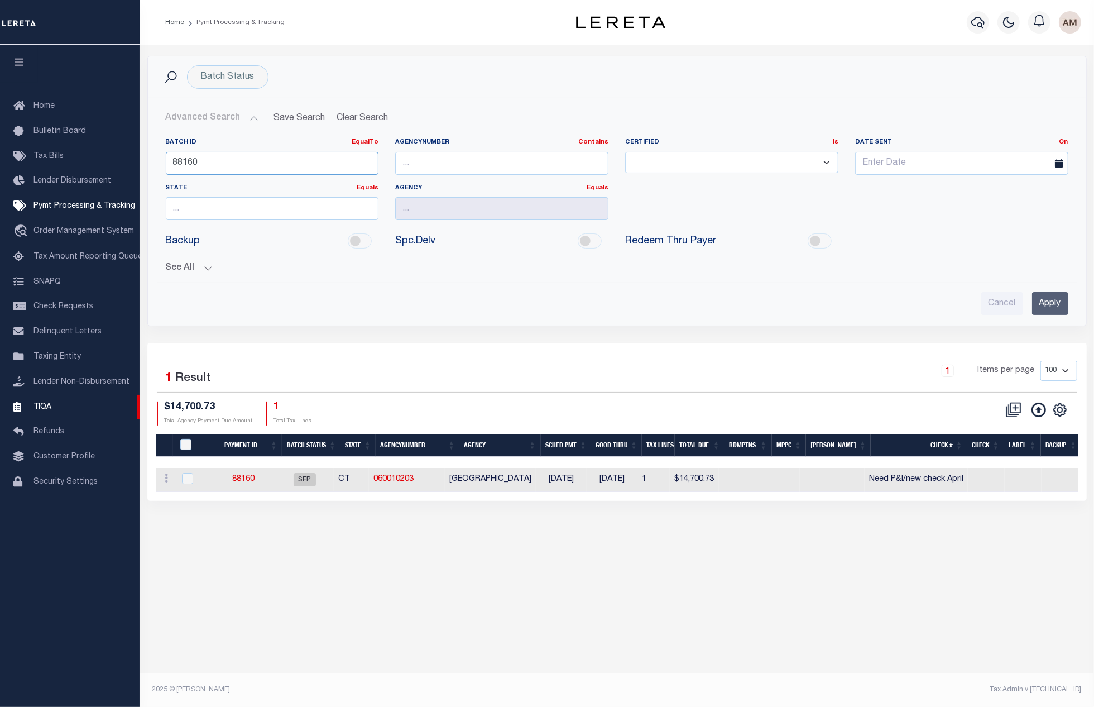
click at [248, 158] on input "88160" at bounding box center [272, 163] width 213 height 23
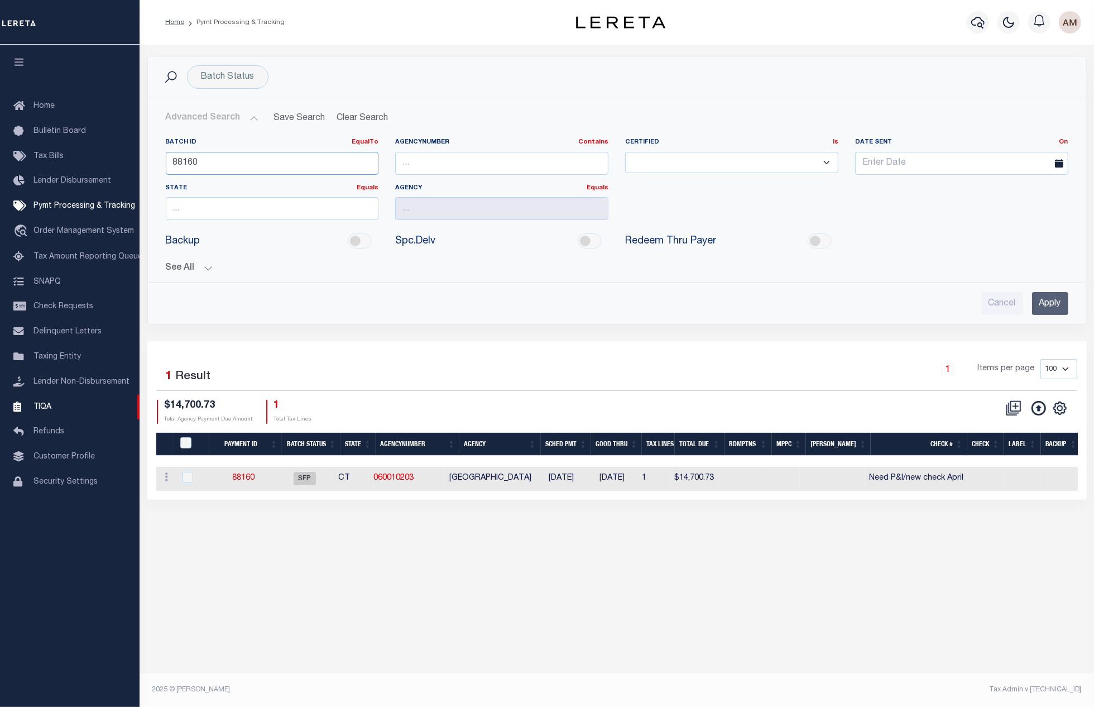
click at [248, 158] on input "88160" at bounding box center [272, 163] width 213 height 23
type input "88144"
click at [1057, 309] on input "Apply" at bounding box center [1050, 303] width 36 height 23
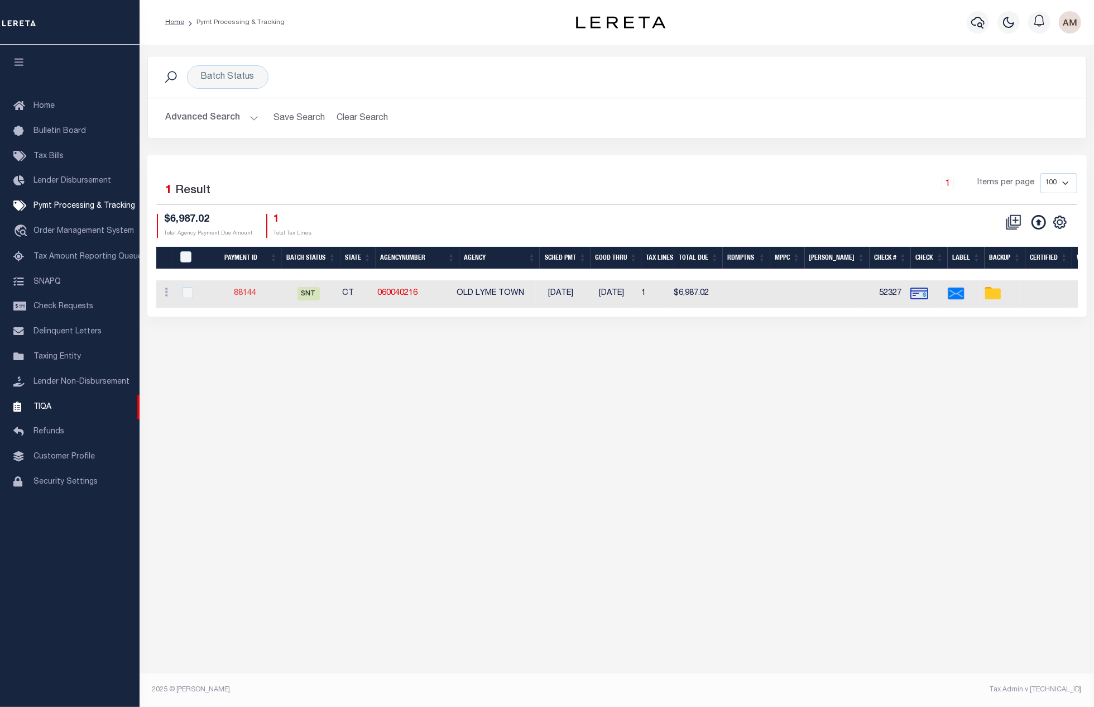
click at [245, 295] on link "88144" at bounding box center [245, 293] width 22 height 8
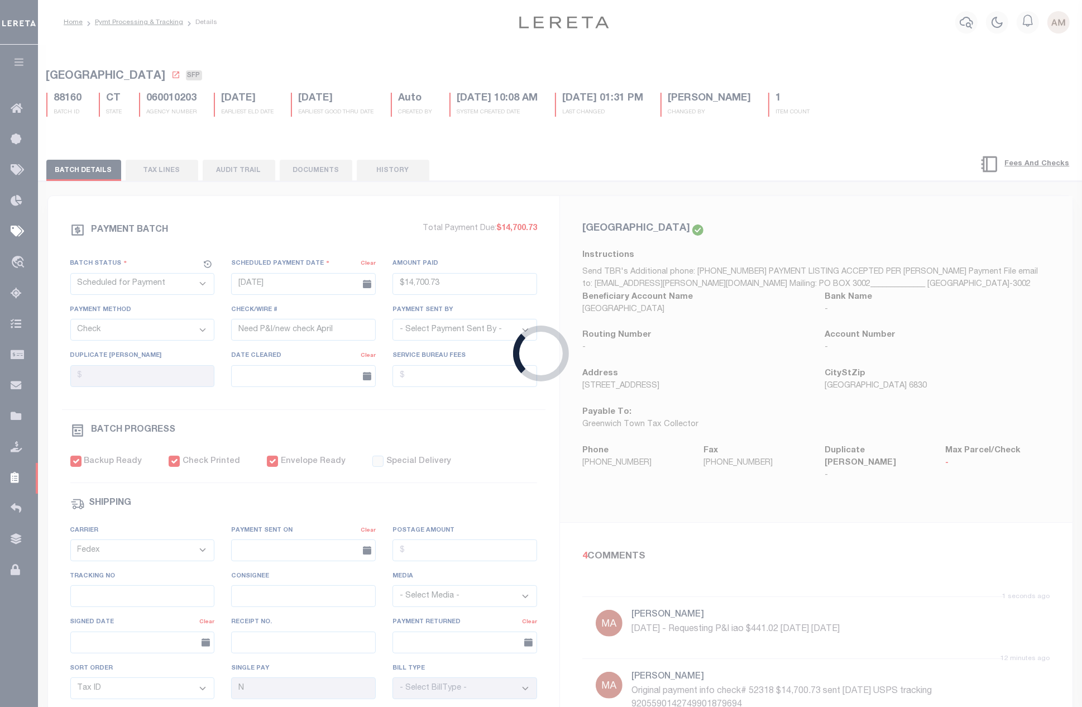
select select "SNT"
type input "[DATE]"
type input "$6,987.02"
type input "52327"
select select "[PERSON_NAME]"
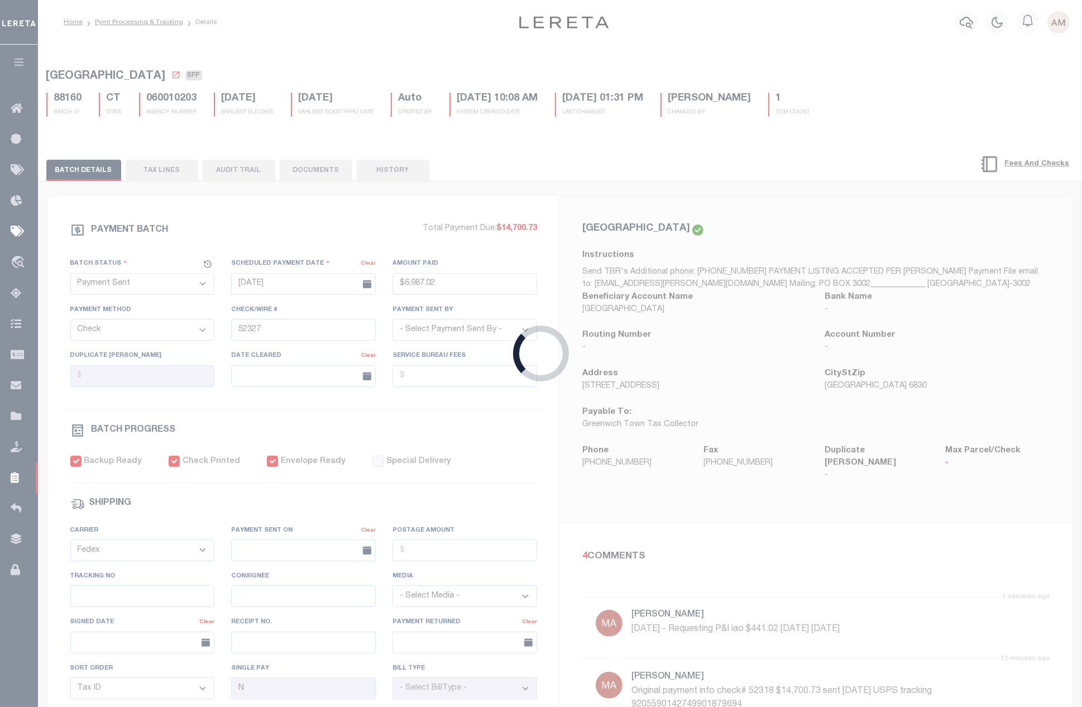
checkbox input "true"
select select "USS"
type input "[DATE]"
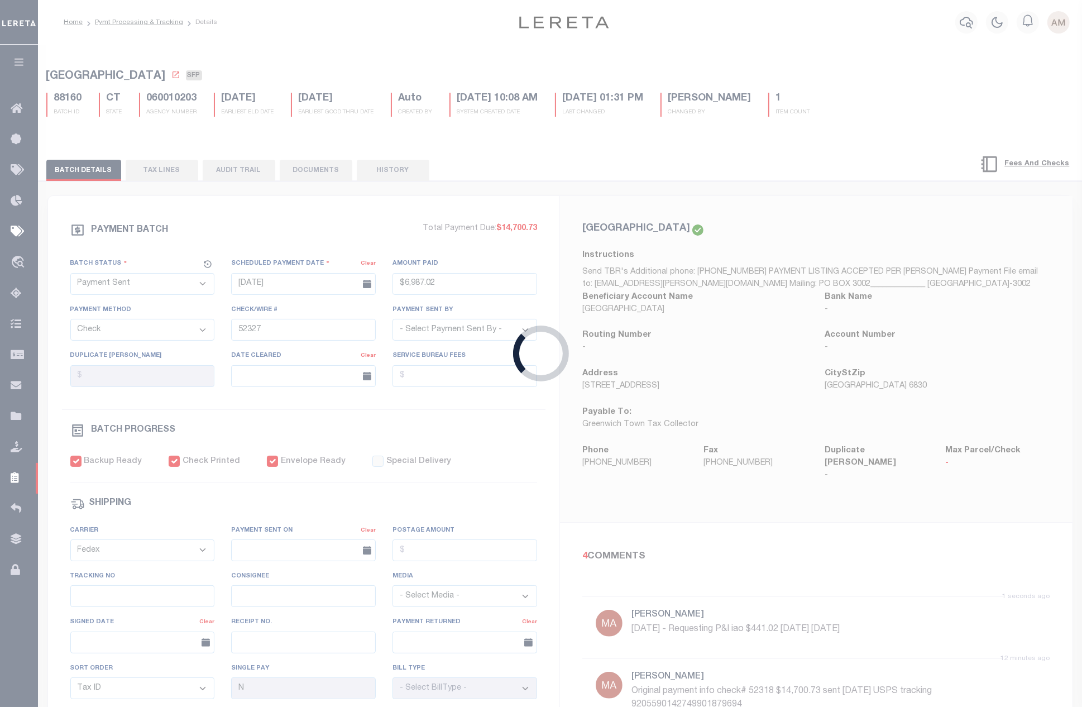
type input "$9.85"
type input "9205590142749901877355"
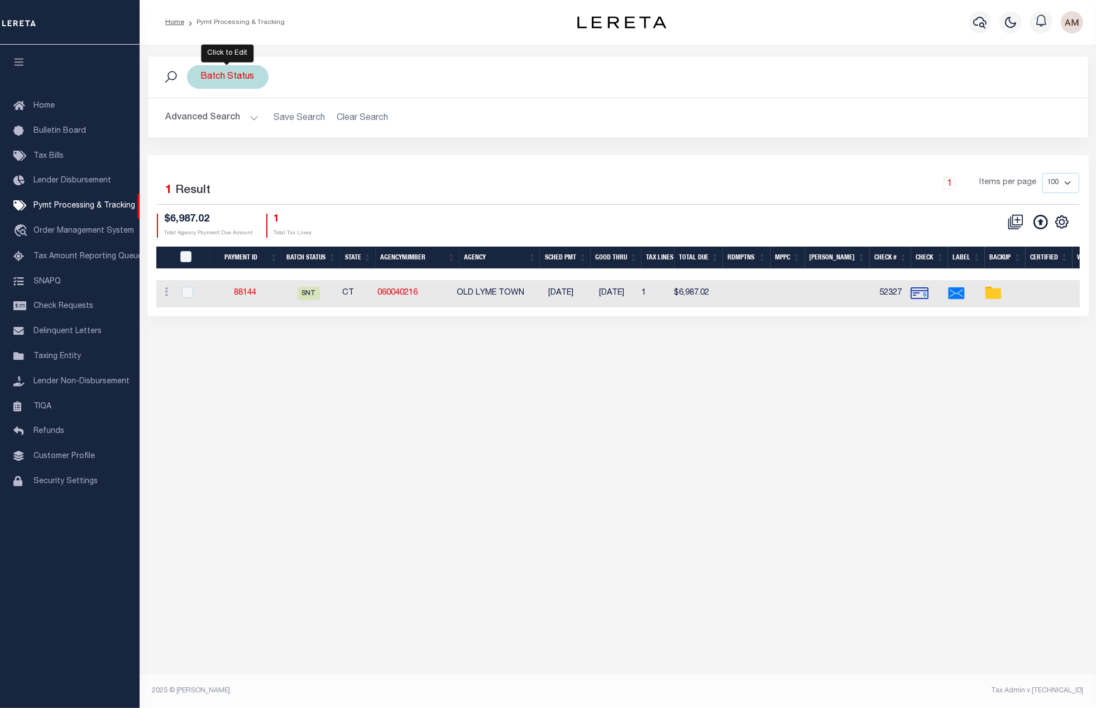
click at [214, 79] on div "Batch Status" at bounding box center [227, 76] width 81 height 23
click at [240, 131] on select "Awaiting Funds (AWF) Cleared and Complete (CAC) New Check Needed (NCN) Payment …" at bounding box center [284, 131] width 164 height 21
select select "RFL"
click at [202, 122] on select "Awaiting Funds (AWF) Cleared and Complete (CAC) New Check Needed (NCN) Payment …" at bounding box center [284, 131] width 164 height 21
click at [352, 142] on select "Awaiting Funds (AWF) Cleared and Complete (CAC) New Check Needed (NCN) Payment …" at bounding box center [284, 131] width 164 height 21
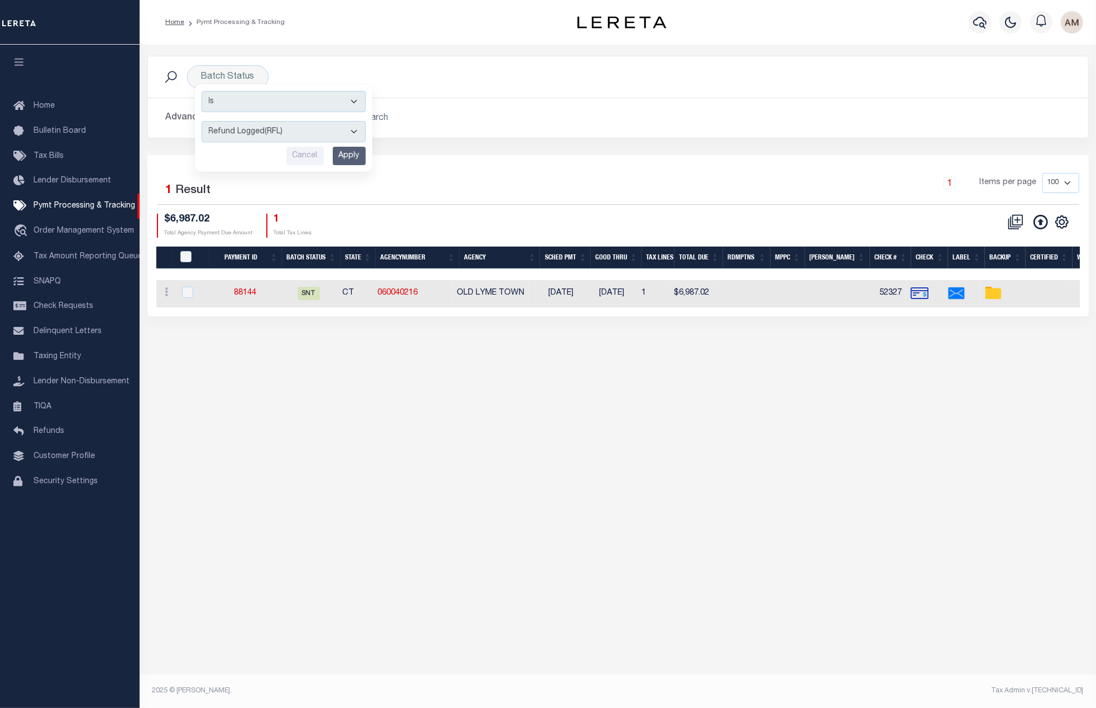
click at [467, 172] on div "Selected 1 Result 1 Items per page 100 200 500 1000 $6,987.02 1" at bounding box center [617, 235] width 941 height 161
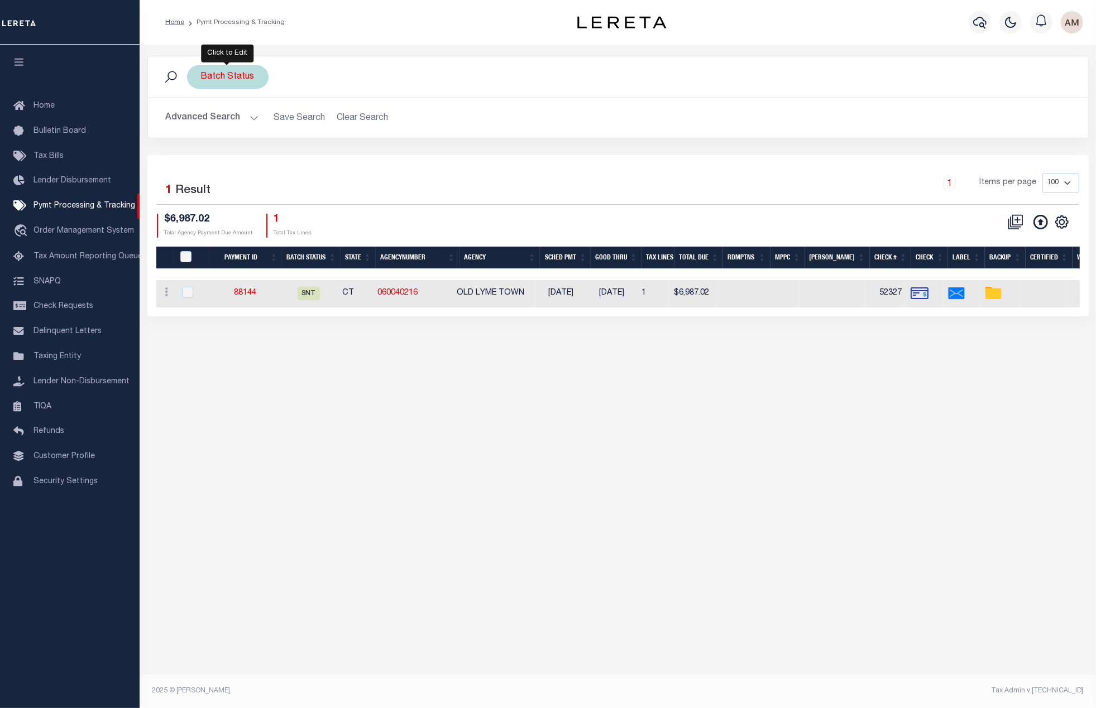
click at [232, 78] on div "Batch Status Is Contains Awaiting Funds (AWF) Cleared and Complete (CAC) New Ch…" at bounding box center [227, 76] width 81 height 23
click at [249, 141] on select "Awaiting Funds (AWF) Cleared and Complete (CAC) New Check Needed (NCN) Payment …" at bounding box center [284, 131] width 164 height 21
select select "RFL"
click at [202, 122] on select "Awaiting Funds (AWF) Cleared and Complete (CAC) New Check Needed (NCN) Payment …" at bounding box center [284, 131] width 164 height 21
click at [348, 153] on input "Apply" at bounding box center [349, 156] width 33 height 18
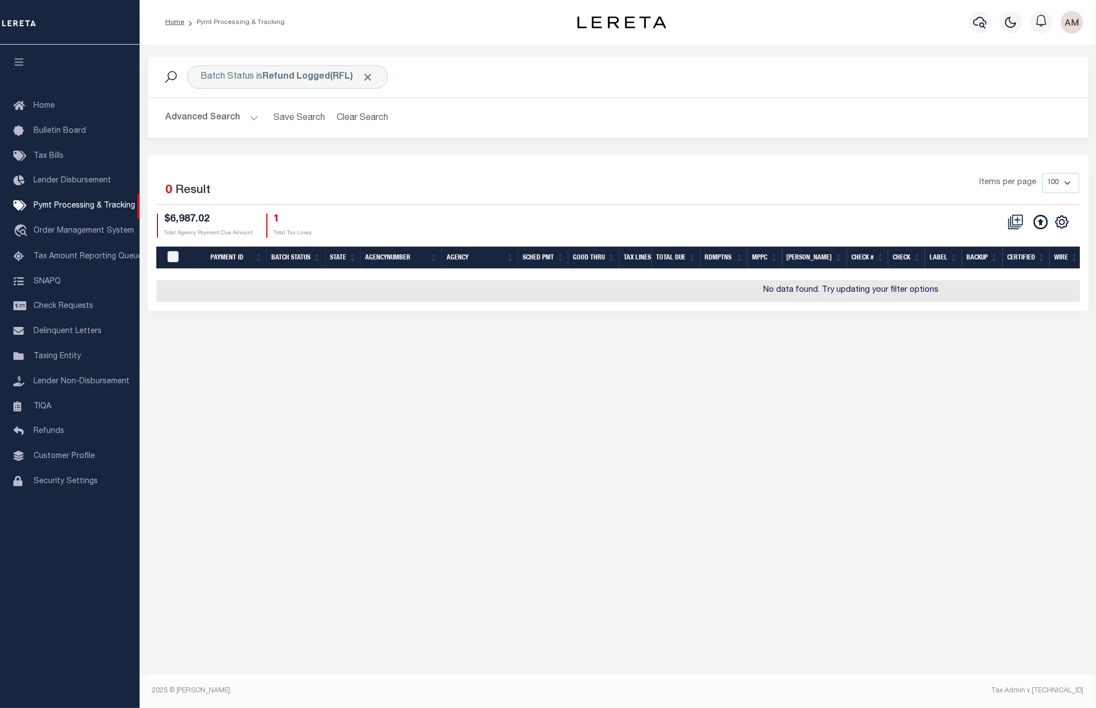
click at [234, 116] on button "Advanced Search" at bounding box center [212, 118] width 93 height 22
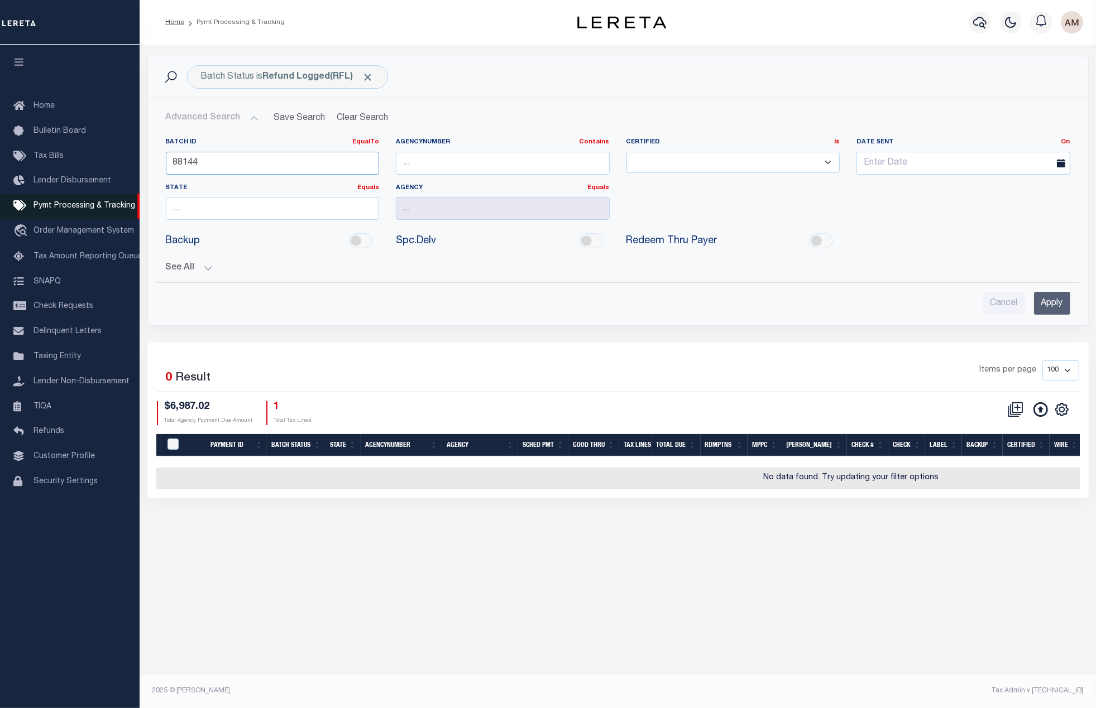
drag, startPoint x: 219, startPoint y: 168, endPoint x: 98, endPoint y: 198, distance: 124.8
click at [98, 198] on div "Home Pymt Processing & Tracking" at bounding box center [548, 341] width 1096 height 682
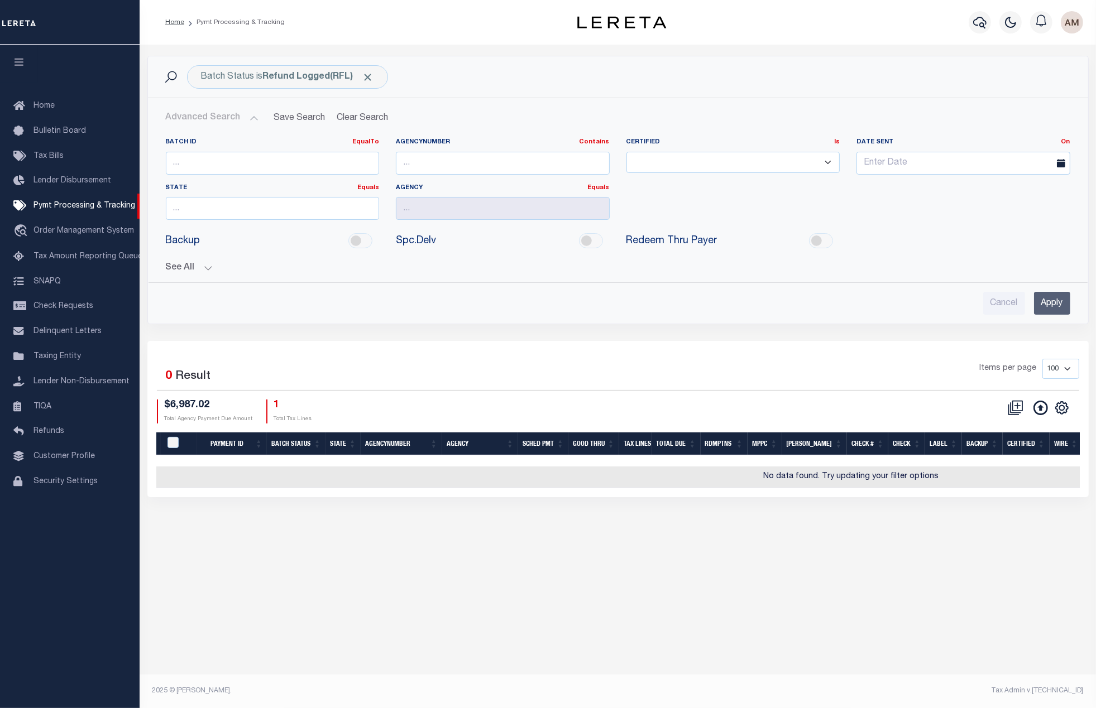
click at [214, 263] on div "See All Payment ID EqualTo Equals Is Not Equal To 88144" at bounding box center [618, 264] width 904 height 20
click at [208, 266] on button "See All" at bounding box center [618, 268] width 904 height 11
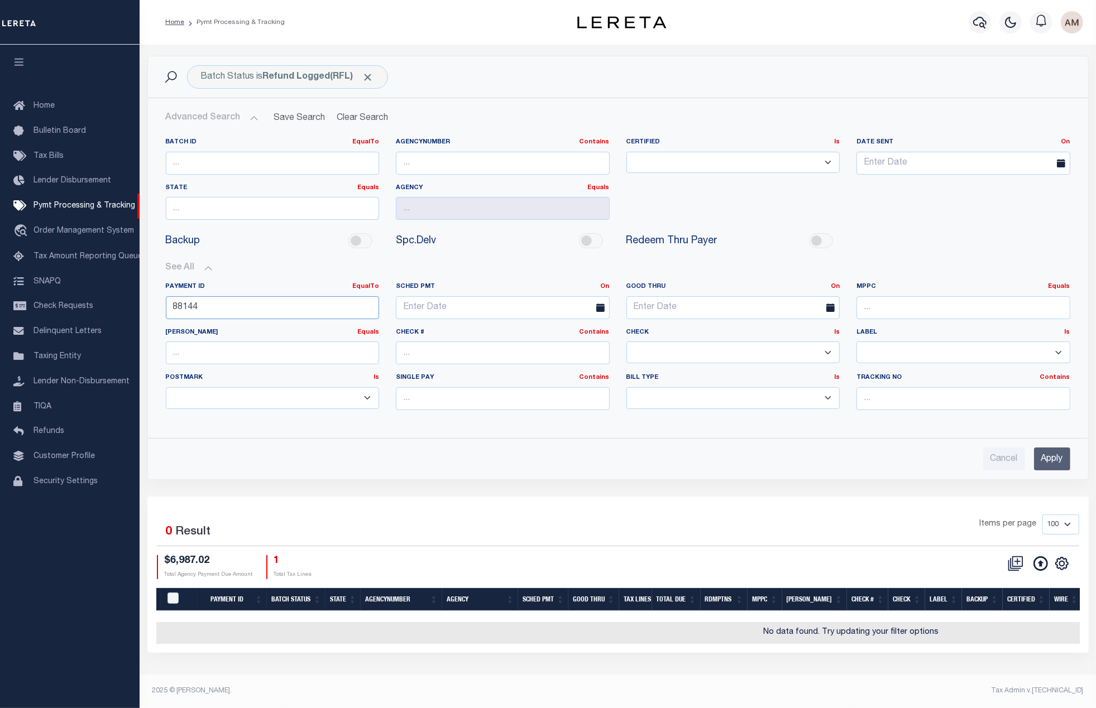
drag, startPoint x: 202, startPoint y: 315, endPoint x: 141, endPoint y: 337, distance: 64.6
click at [153, 329] on div "Batch ID EqualTo Equals Is Not Equal To Is Greater Than Is Less Than AgencyNumb…" at bounding box center [617, 279] width 939 height 300
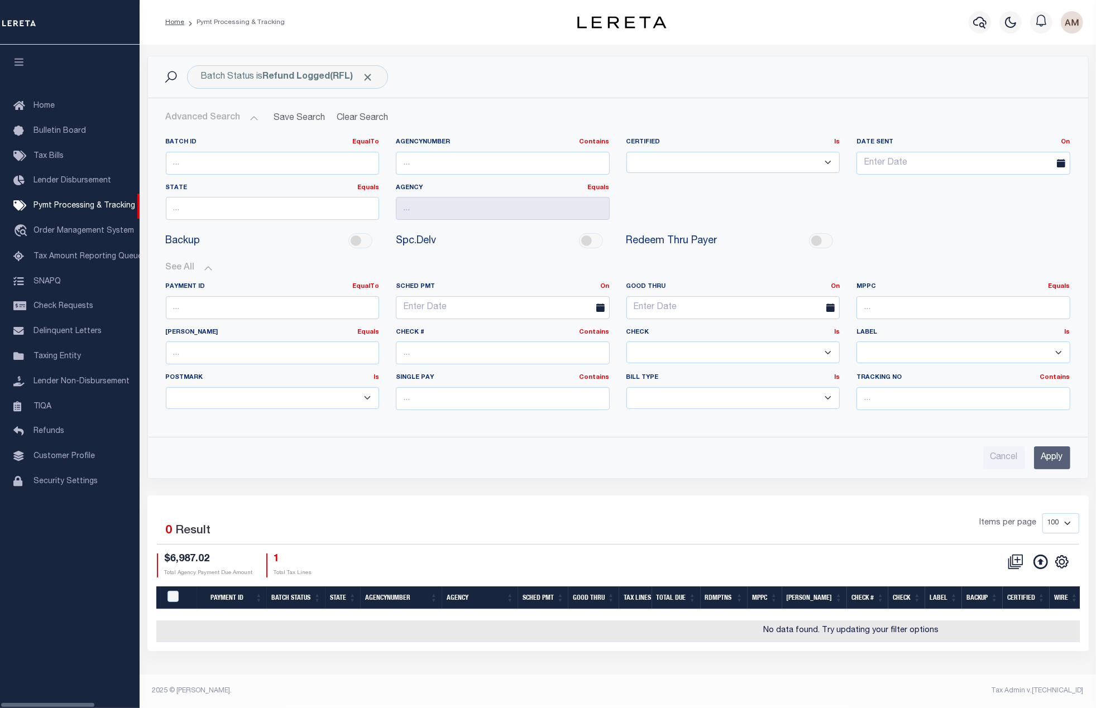
click at [1057, 460] on input "Apply" at bounding box center [1052, 458] width 36 height 23
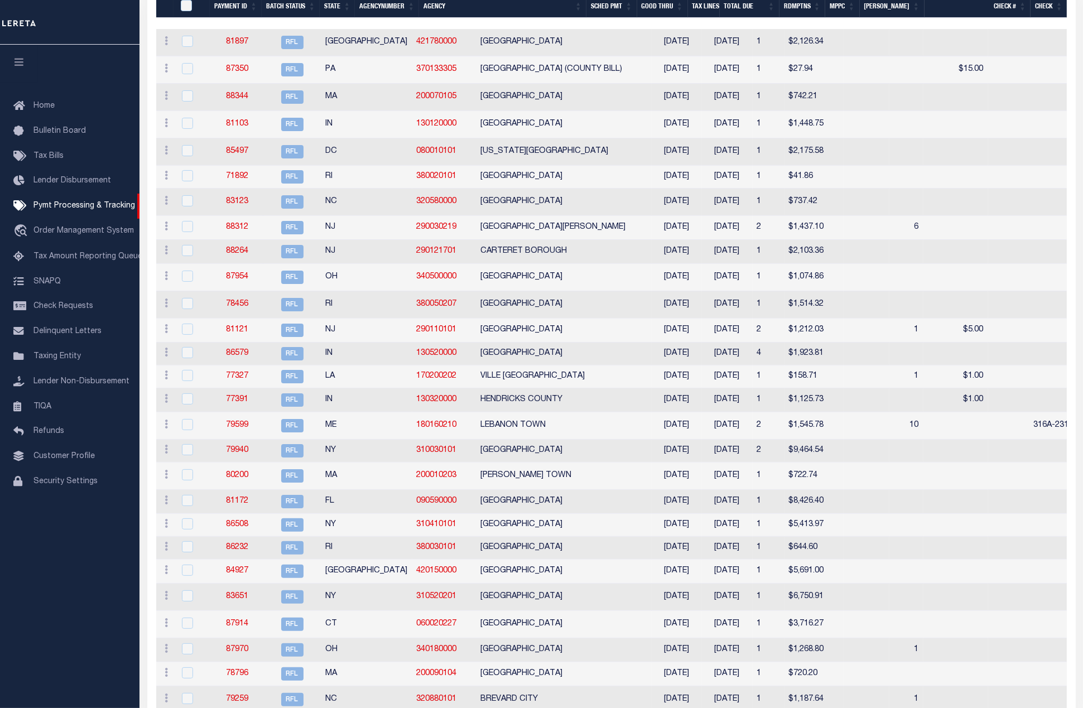
scroll to position [167, 0]
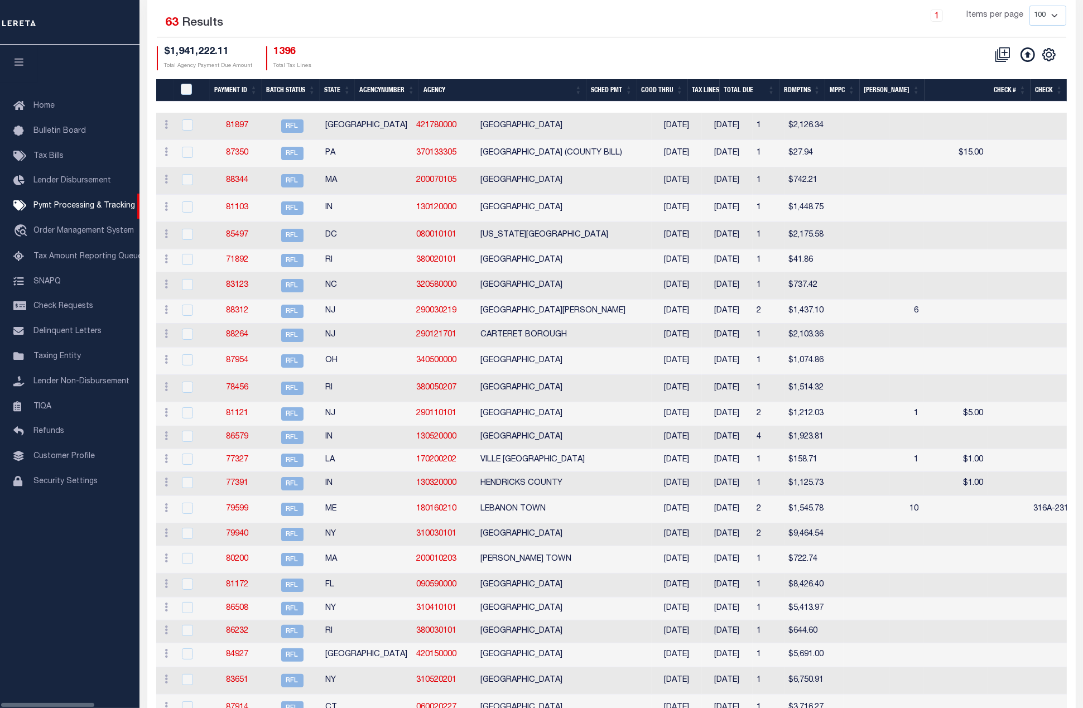
click at [10, 529] on div "Home Bulletin Board Tax Bills Lender Disbursement Pymt Processing & Tracking tr…" at bounding box center [70, 310] width 140 height 454
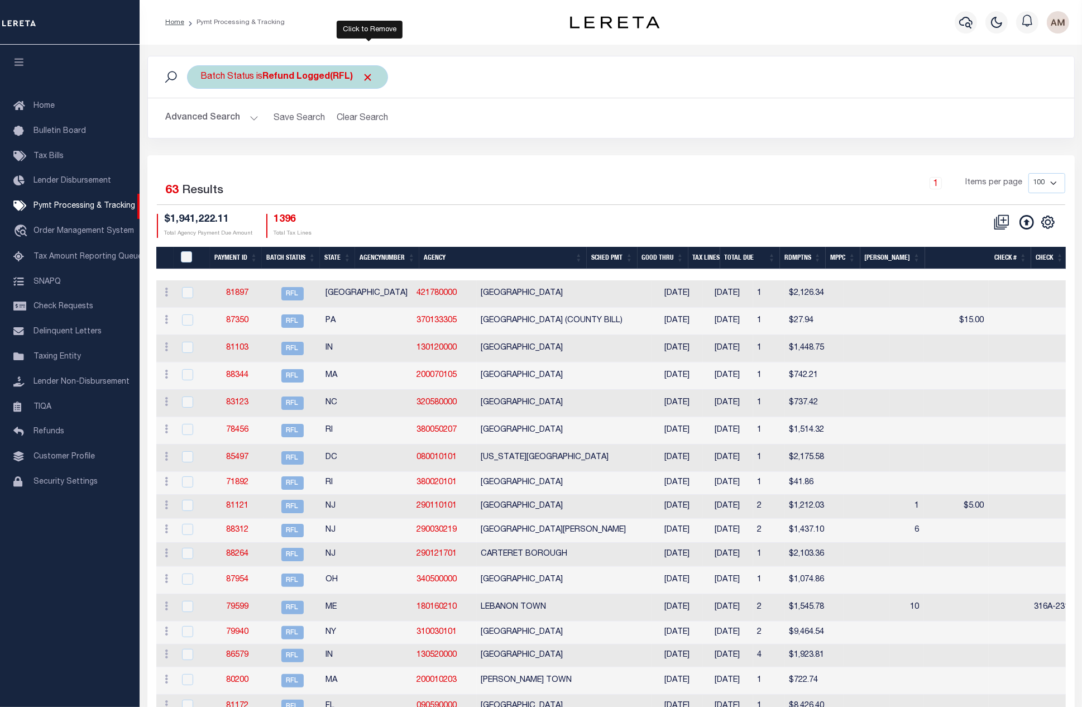
click at [367, 76] on span "Click to Remove" at bounding box center [368, 77] width 12 height 12
click at [224, 84] on div "Batch Status" at bounding box center [227, 76] width 81 height 23
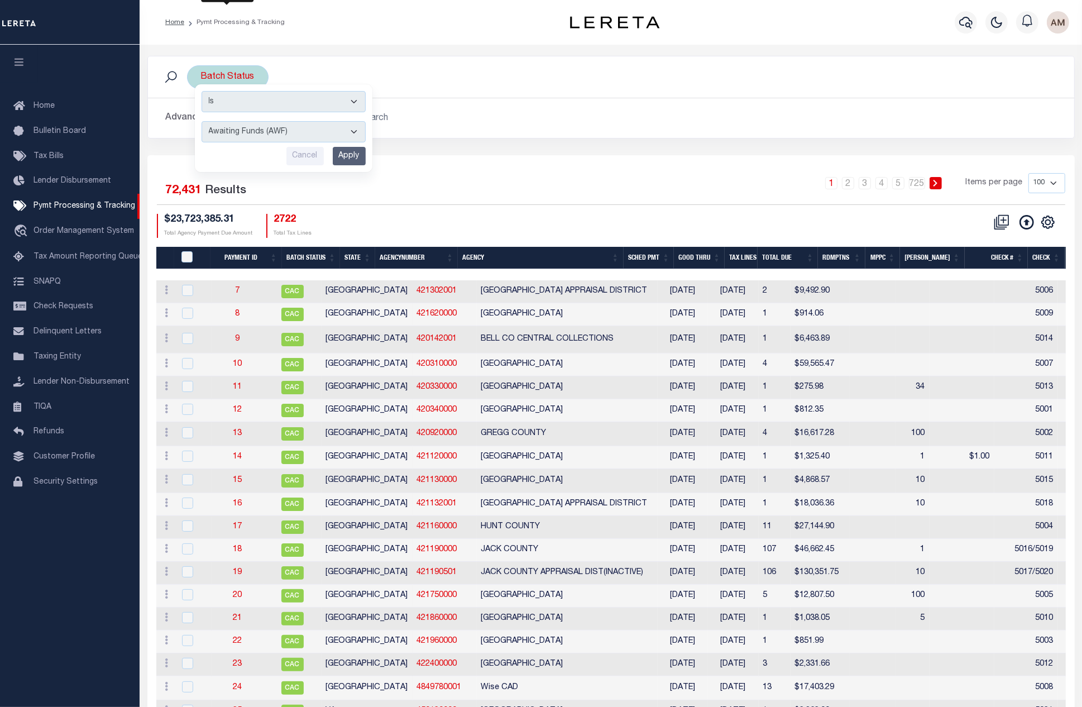
click at [245, 140] on select "Awaiting Funds (AWF) Cleared and Complete (CAC) New Check Needed (NCN) Payment …" at bounding box center [284, 131] width 164 height 21
select select "SNT"
click at [202, 122] on select "Awaiting Funds (AWF) Cleared and Complete (CAC) New Check Needed (NCN) Payment …" at bounding box center [284, 131] width 164 height 21
click at [345, 156] on input "Apply" at bounding box center [349, 156] width 33 height 18
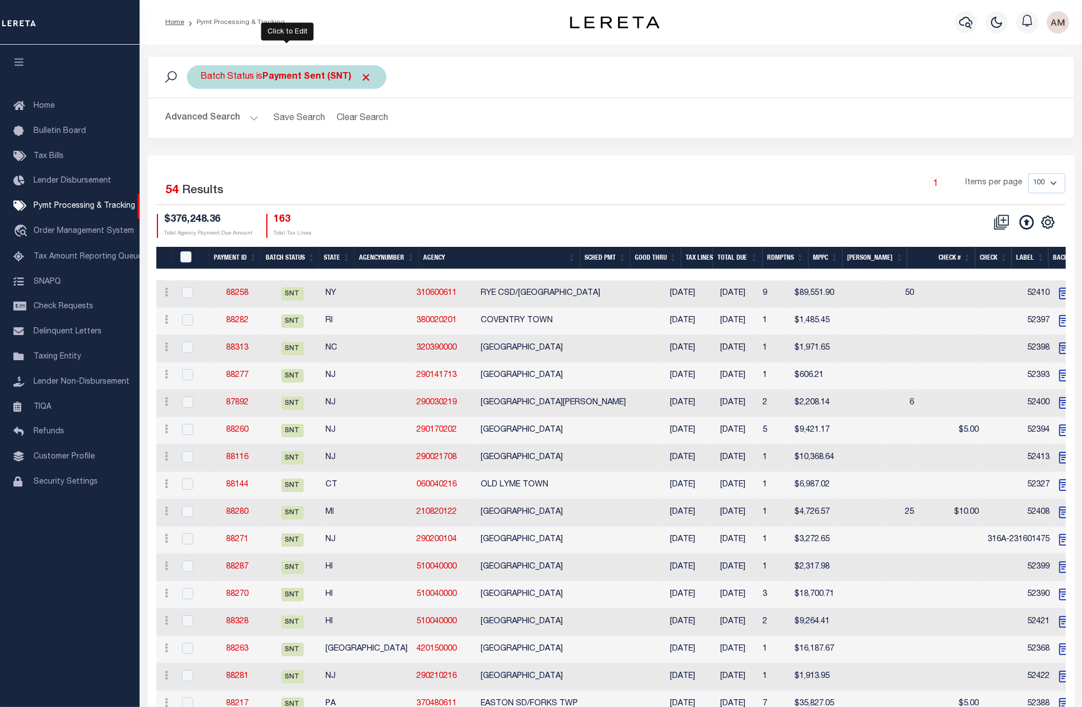
click at [318, 80] on b "Payment Sent (SNT)" at bounding box center [317, 77] width 109 height 9
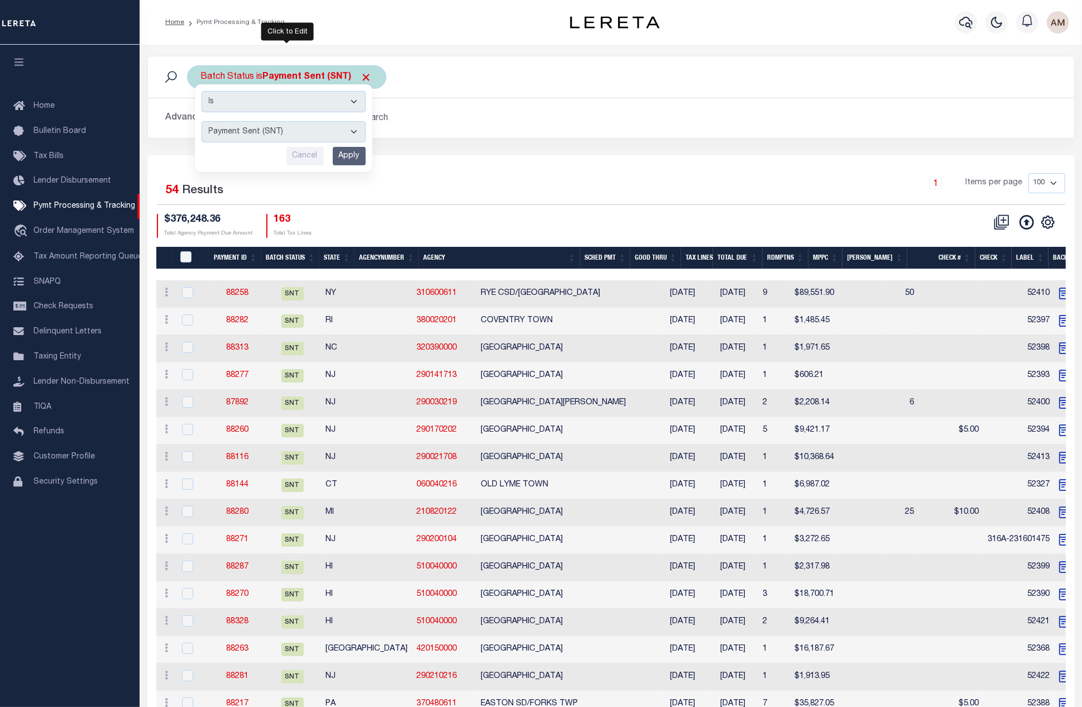
click at [297, 129] on select "Awaiting Funds (AWF) Cleared and Complete (CAC) New Check Needed (NCN) Payment …" at bounding box center [284, 131] width 164 height 21
select select "RCD"
click at [202, 122] on select "Awaiting Funds (AWF) Cleared and Complete (CAC) New Check Needed (NCN) Payment …" at bounding box center [284, 131] width 164 height 21
click at [357, 158] on input "Apply" at bounding box center [349, 156] width 33 height 18
